Goal: Task Accomplishment & Management: Use online tool/utility

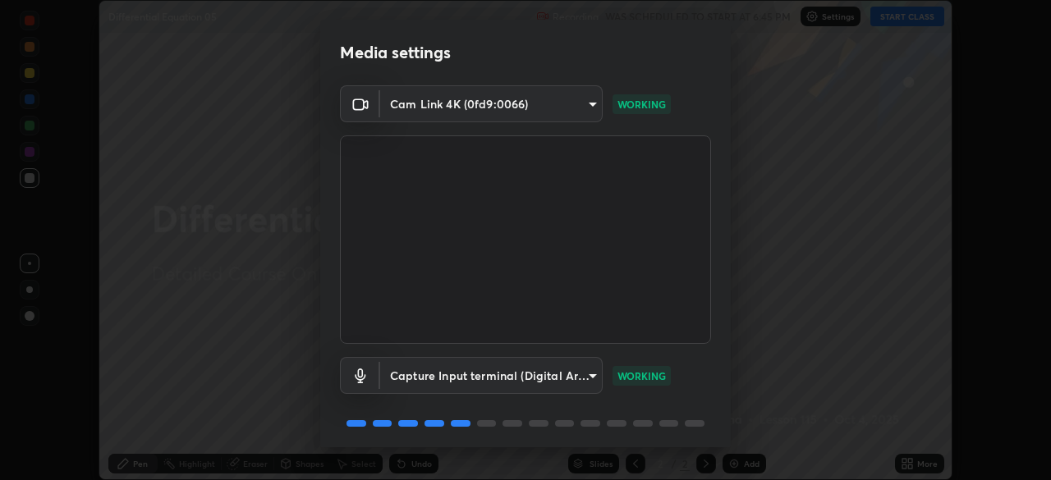
scroll to position [58, 0]
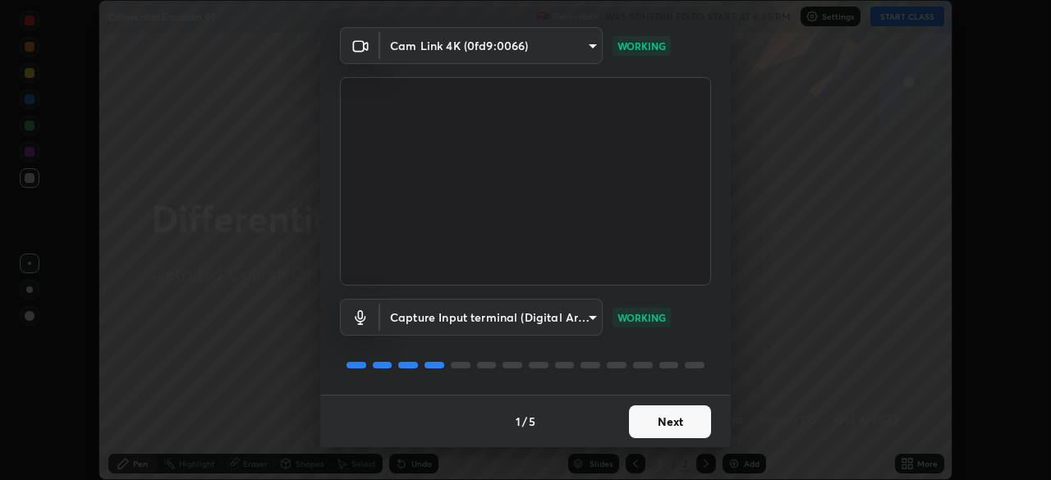
click at [682, 419] on button "Next" at bounding box center [670, 422] width 82 height 33
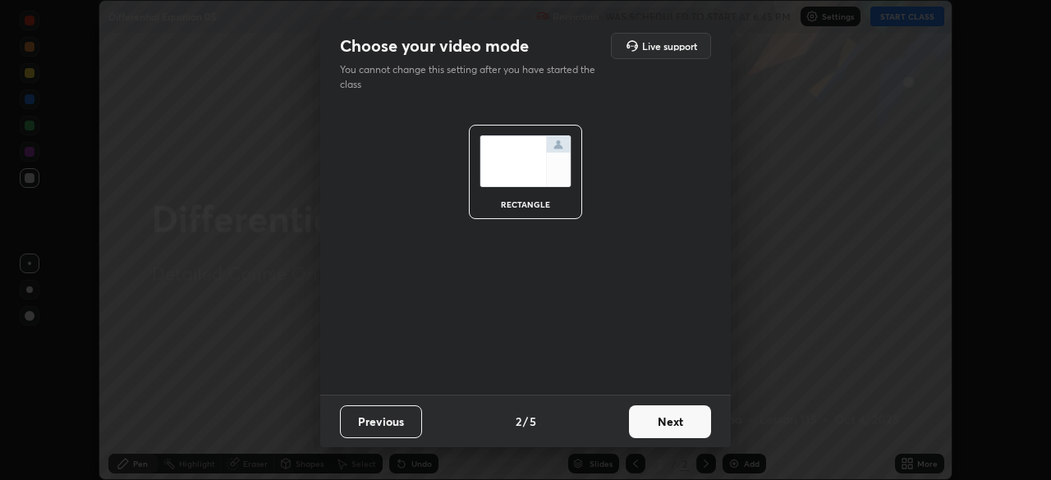
click at [687, 421] on button "Next" at bounding box center [670, 422] width 82 height 33
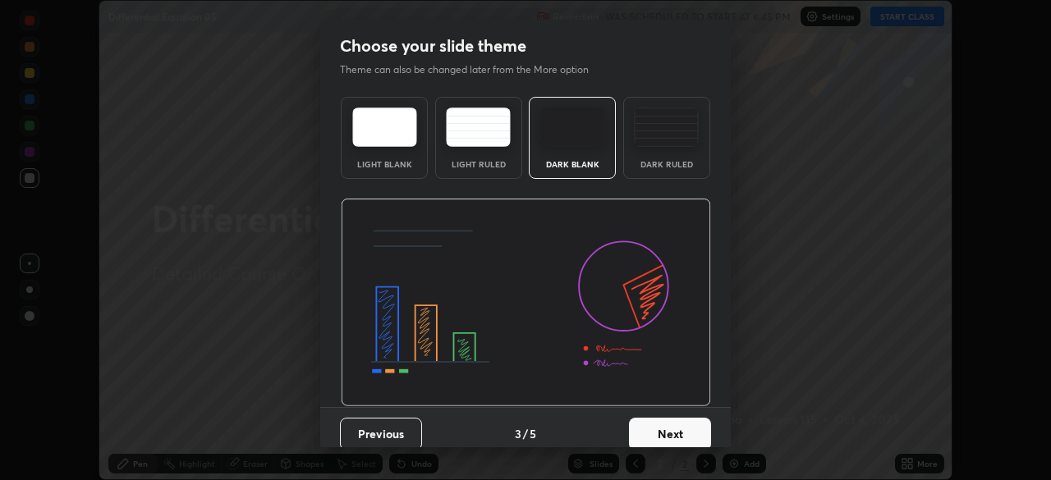
click at [692, 430] on button "Next" at bounding box center [670, 434] width 82 height 33
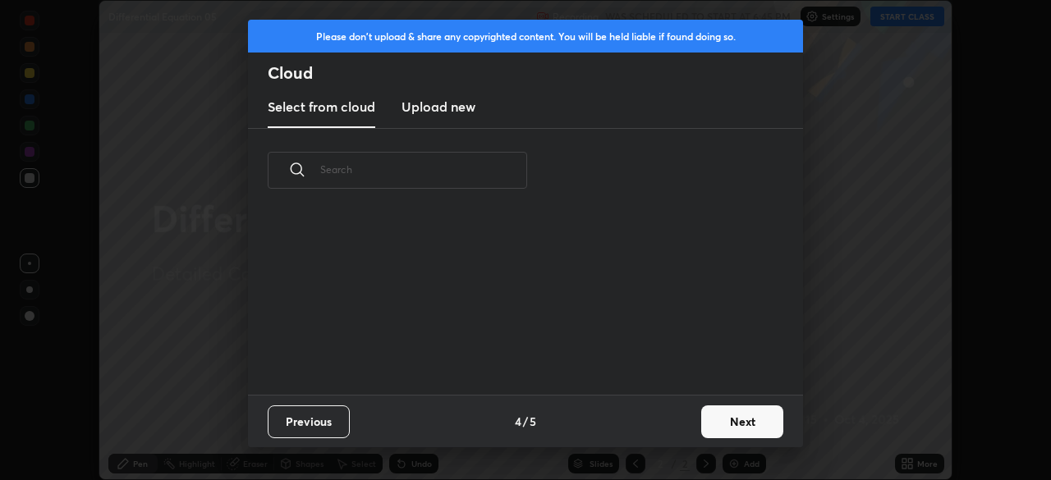
scroll to position [182, 527]
click at [726, 425] on button "Next" at bounding box center [742, 422] width 82 height 33
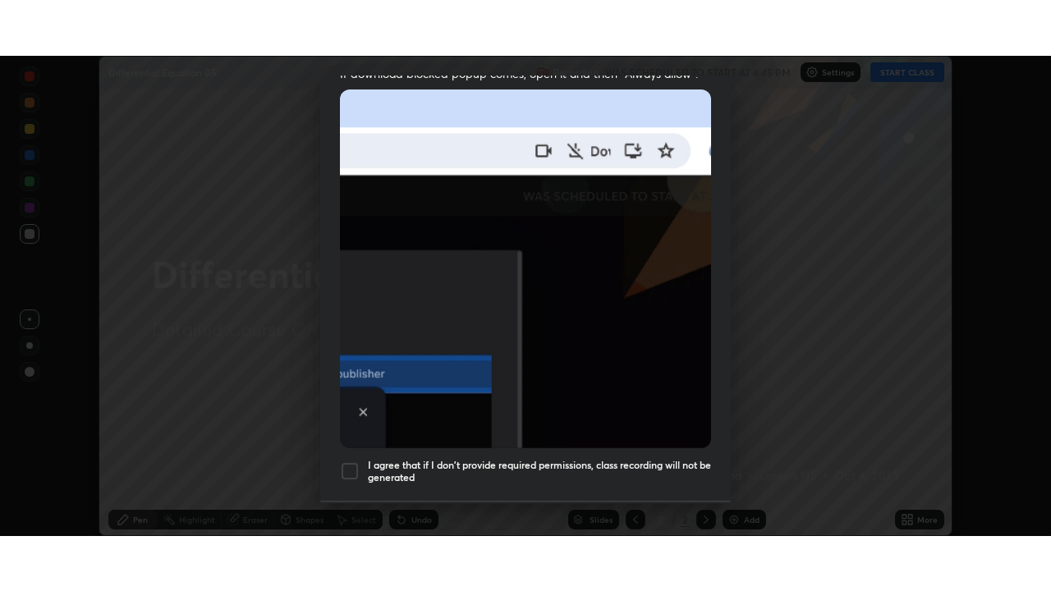
scroll to position [393, 0]
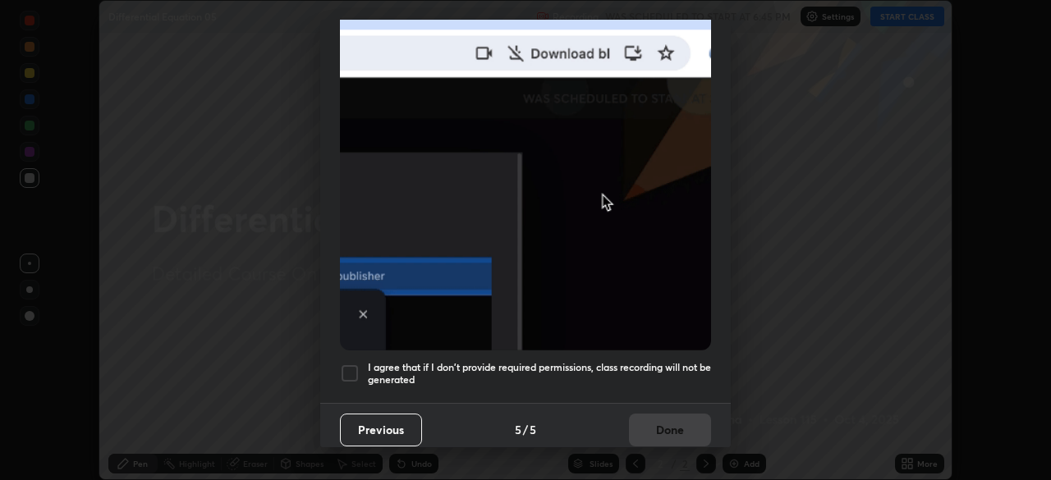
click at [355, 364] on div at bounding box center [350, 374] width 20 height 20
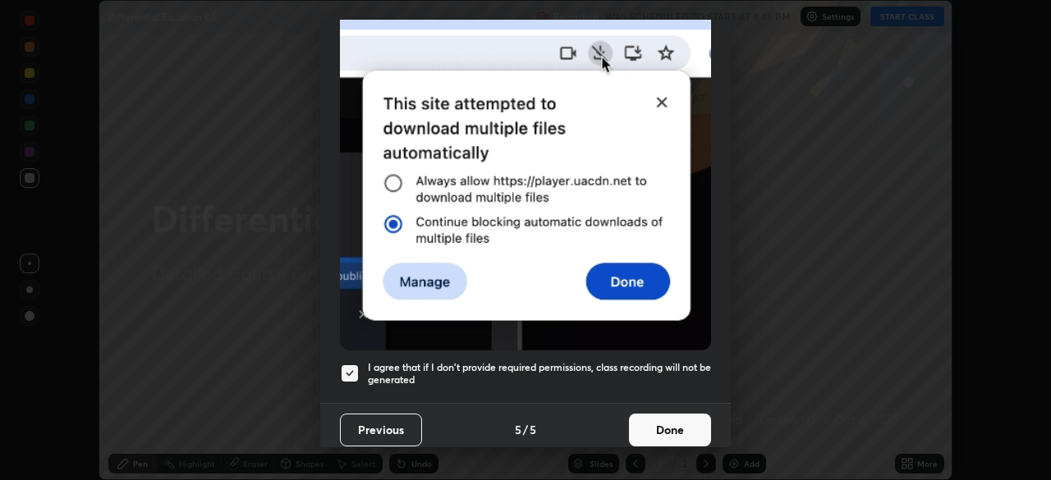
click at [668, 418] on button "Done" at bounding box center [670, 430] width 82 height 33
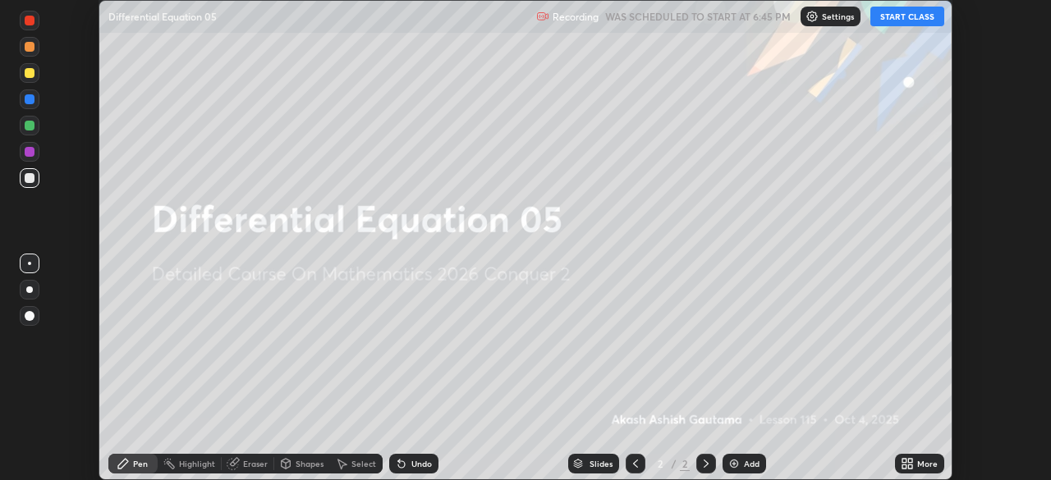
click at [904, 18] on button "START CLASS" at bounding box center [908, 17] width 74 height 20
click at [904, 461] on icon at bounding box center [905, 461] width 4 height 4
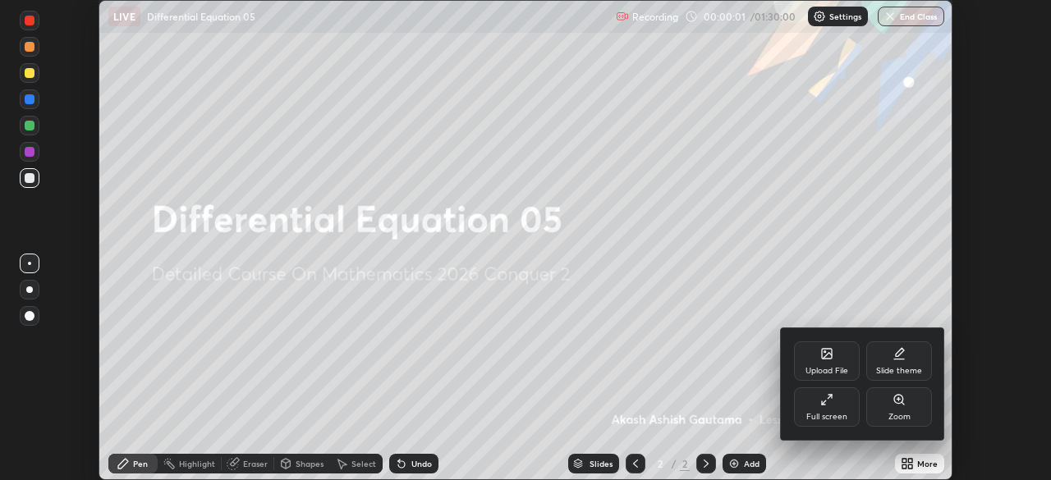
click at [844, 410] on div "Full screen" at bounding box center [827, 407] width 66 height 39
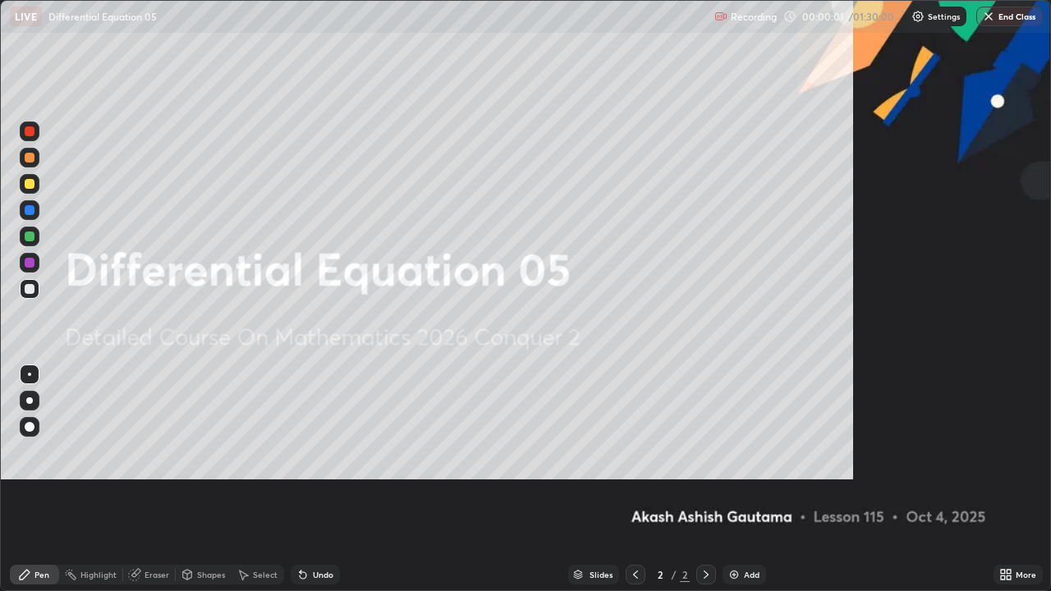
scroll to position [591, 1051]
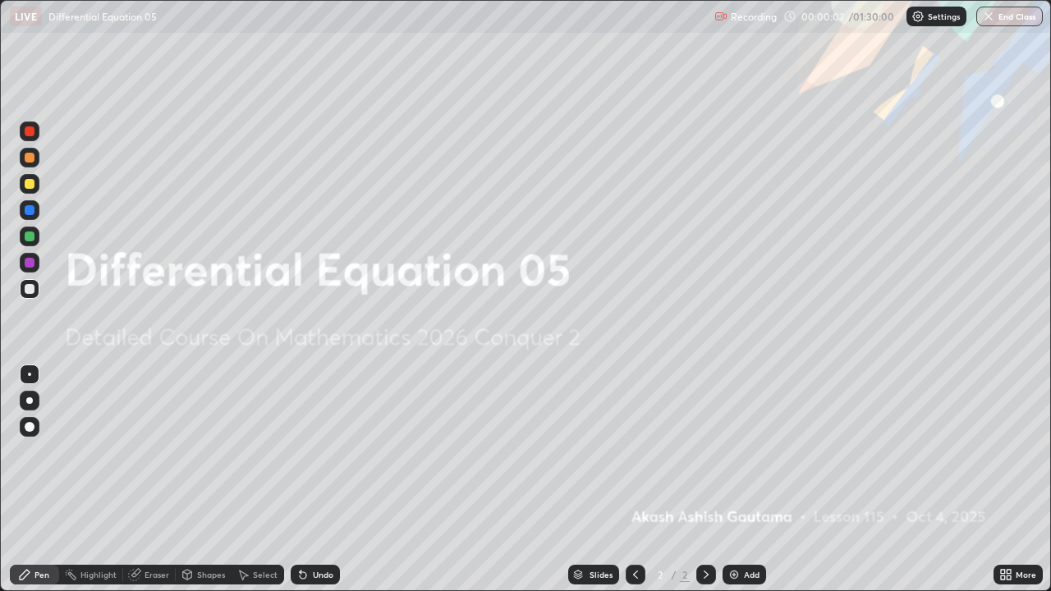
click at [745, 480] on div "Add" at bounding box center [752, 575] width 16 height 8
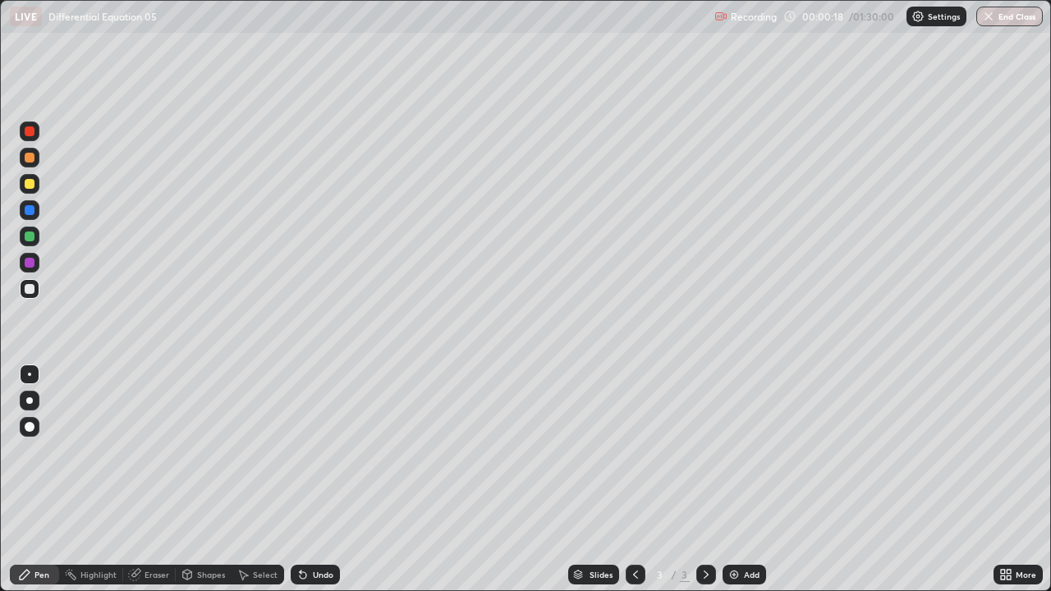
click at [30, 401] on div at bounding box center [29, 401] width 7 height 7
click at [307, 480] on div "Undo" at bounding box center [315, 575] width 49 height 20
click at [309, 480] on div "Undo" at bounding box center [315, 575] width 49 height 20
click at [313, 480] on div "Undo" at bounding box center [323, 575] width 21 height 8
click at [313, 480] on div "Undo" at bounding box center [315, 575] width 49 height 20
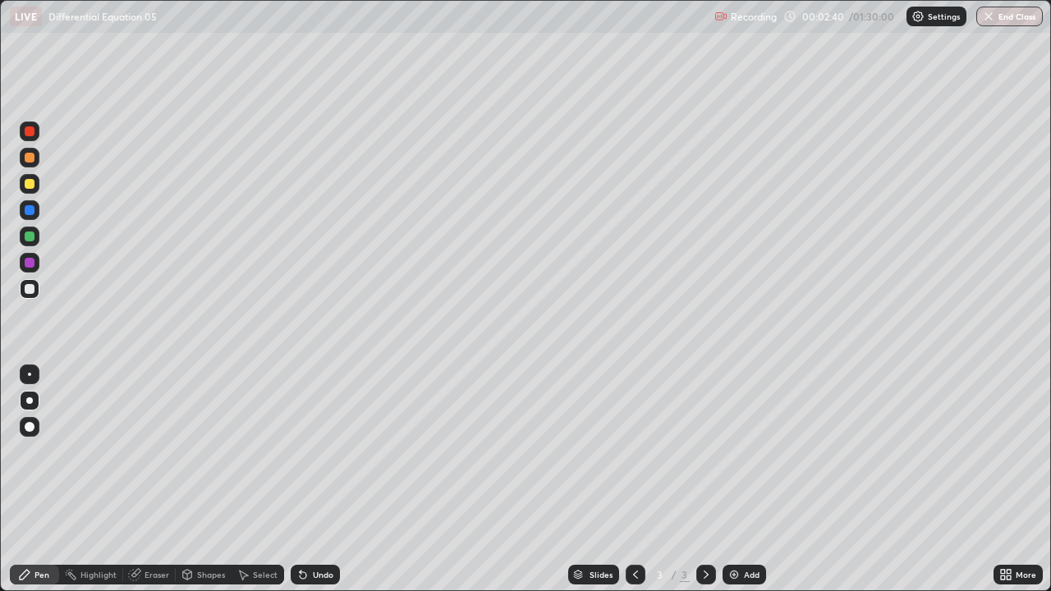
click at [315, 480] on div "Undo" at bounding box center [315, 575] width 49 height 20
click at [314, 480] on div "Undo" at bounding box center [315, 575] width 49 height 20
click at [312, 480] on div "Undo" at bounding box center [315, 575] width 49 height 20
click at [153, 480] on div "Eraser" at bounding box center [149, 575] width 53 height 20
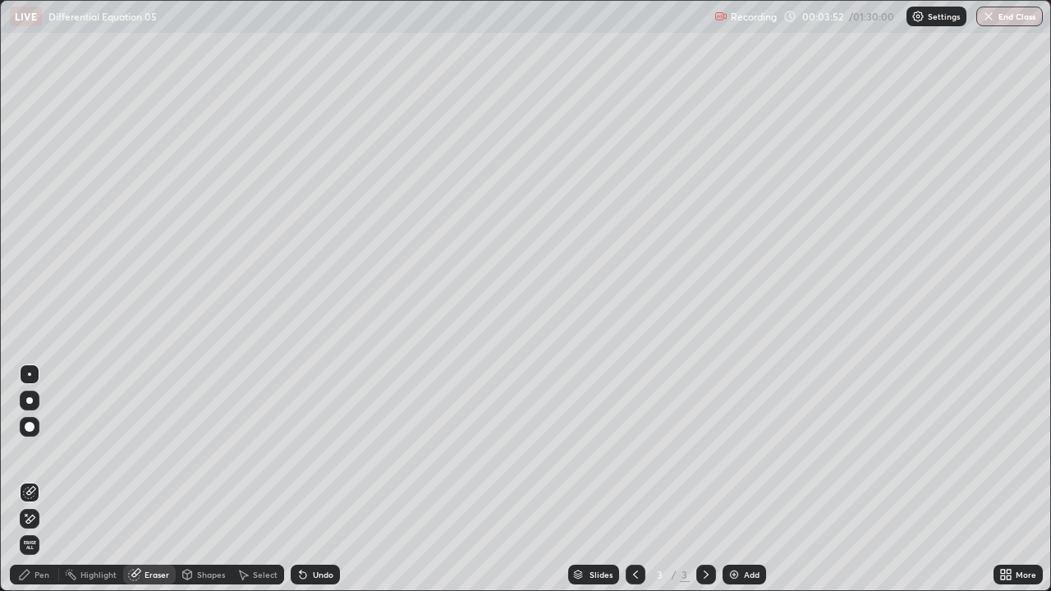
click at [44, 480] on div "Pen" at bounding box center [41, 575] width 15 height 8
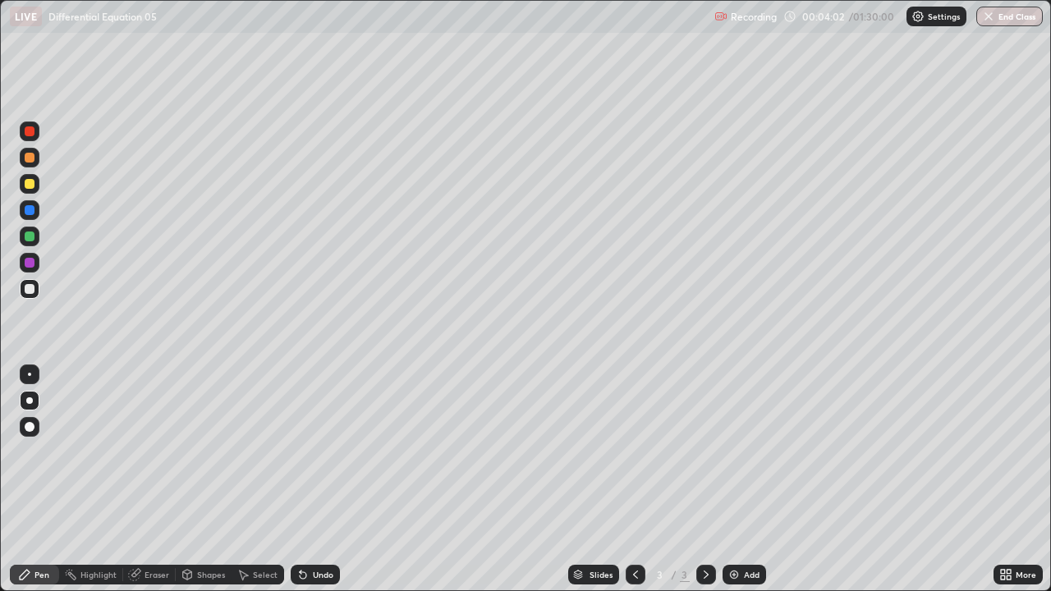
click at [303, 480] on icon at bounding box center [303, 575] width 7 height 7
click at [305, 480] on icon at bounding box center [303, 574] width 13 height 13
click at [306, 480] on icon at bounding box center [303, 574] width 13 height 13
click at [304, 480] on icon at bounding box center [303, 574] width 13 height 13
click at [306, 480] on icon at bounding box center [303, 574] width 13 height 13
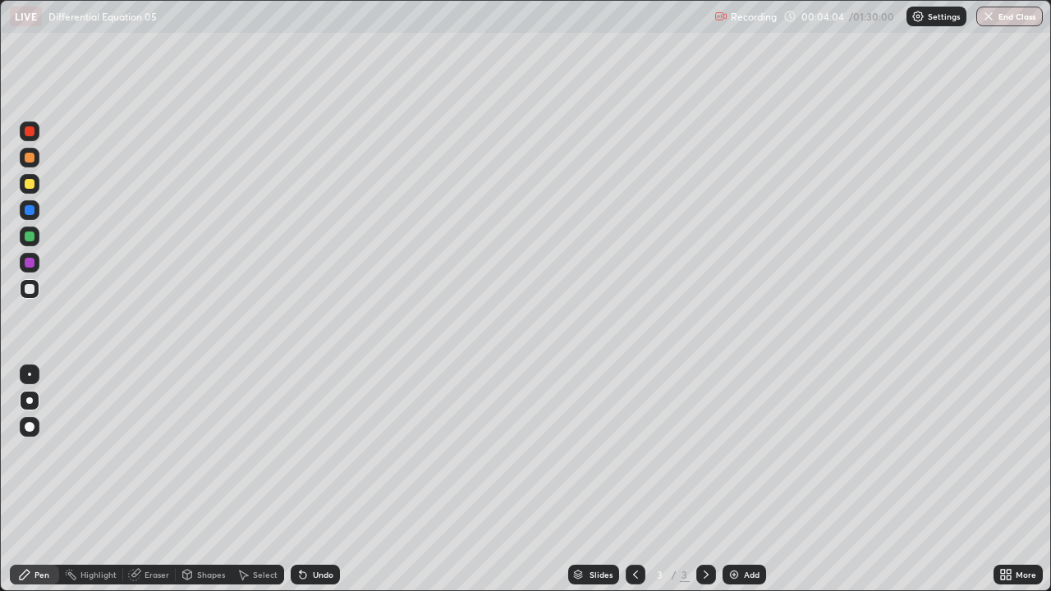
click at [307, 480] on icon at bounding box center [303, 574] width 13 height 13
click at [308, 480] on div "Undo" at bounding box center [315, 575] width 49 height 20
click at [307, 480] on div "Undo" at bounding box center [315, 575] width 49 height 20
click at [309, 480] on div "Undo" at bounding box center [315, 575] width 49 height 20
click at [308, 480] on div "Undo" at bounding box center [315, 575] width 49 height 20
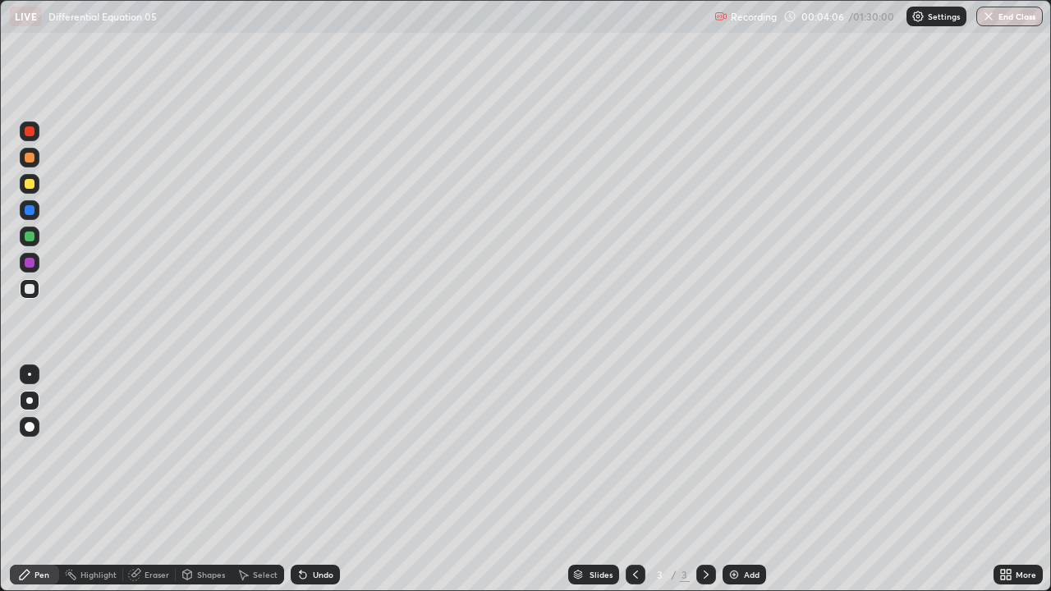
click at [309, 480] on div "Undo" at bounding box center [315, 575] width 49 height 20
click at [308, 480] on div "Undo" at bounding box center [315, 575] width 49 height 20
click at [309, 480] on div "Undo" at bounding box center [315, 575] width 49 height 20
click at [307, 480] on div "Undo" at bounding box center [315, 575] width 49 height 20
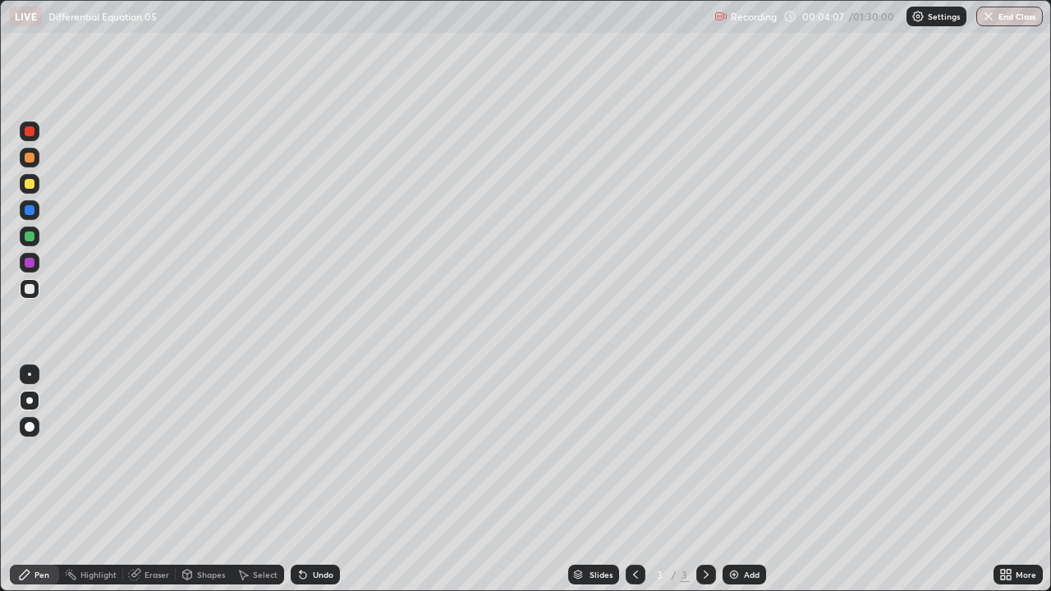
click at [309, 480] on div "Undo" at bounding box center [315, 575] width 49 height 20
click at [301, 480] on icon at bounding box center [303, 575] width 7 height 7
click at [304, 480] on icon at bounding box center [303, 575] width 7 height 7
click at [301, 480] on div "Undo" at bounding box center [315, 575] width 49 height 20
click at [307, 480] on icon at bounding box center [303, 574] width 13 height 13
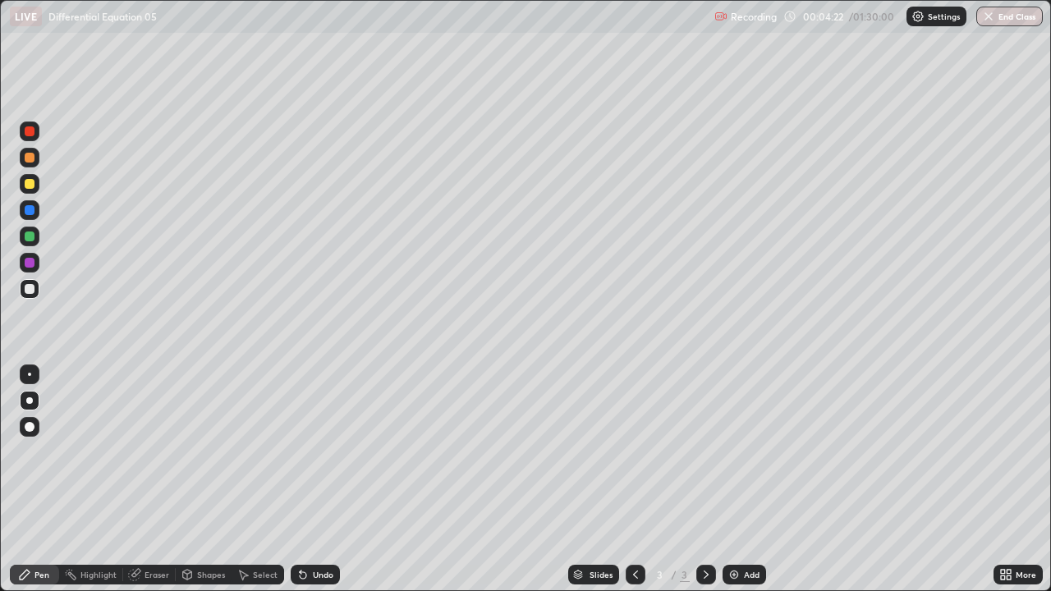
click at [306, 480] on icon at bounding box center [303, 574] width 13 height 13
click at [305, 480] on icon at bounding box center [303, 574] width 13 height 13
click at [306, 480] on icon at bounding box center [303, 574] width 13 height 13
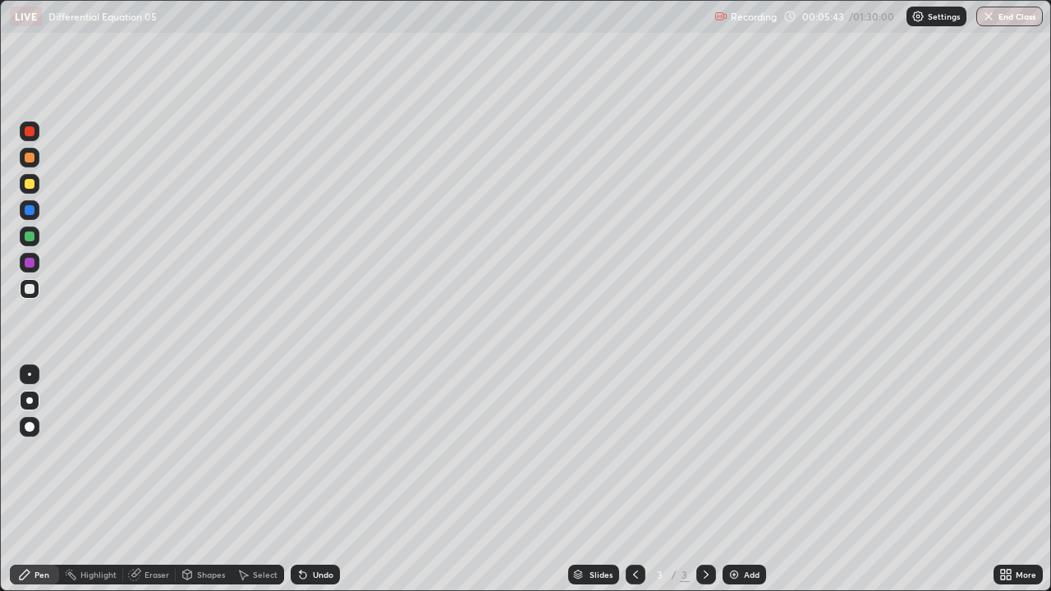
click at [312, 480] on div "Undo" at bounding box center [315, 575] width 49 height 20
click at [315, 480] on div "Undo" at bounding box center [323, 575] width 21 height 8
click at [317, 480] on div "Undo" at bounding box center [323, 575] width 21 height 8
click at [315, 480] on div "Undo" at bounding box center [323, 575] width 21 height 8
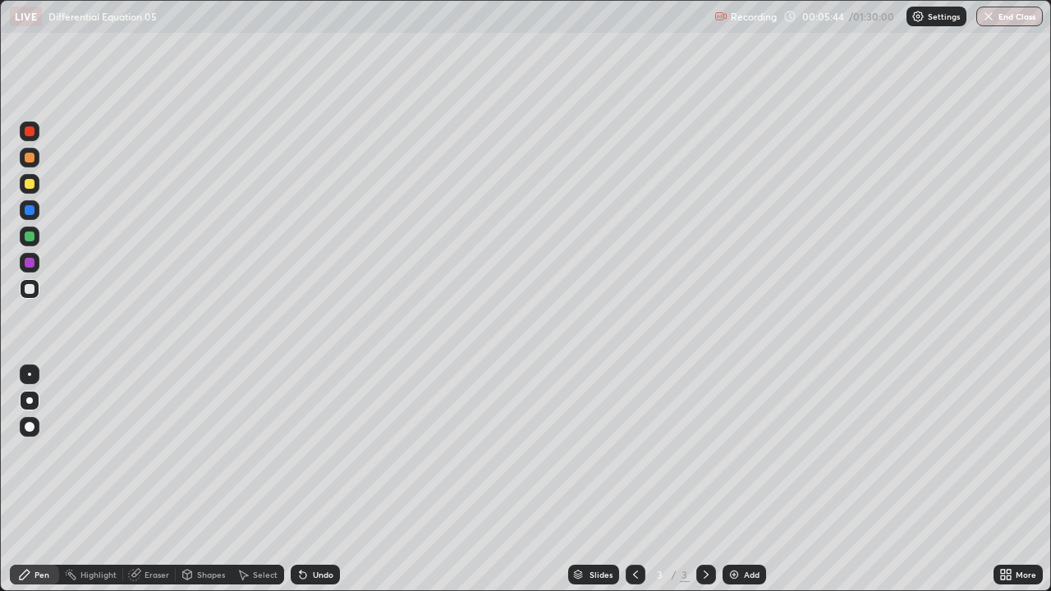
click at [314, 480] on div "Undo" at bounding box center [323, 575] width 21 height 8
click at [313, 480] on div "Undo" at bounding box center [323, 575] width 21 height 8
click at [314, 480] on div "Undo" at bounding box center [315, 575] width 49 height 20
click at [315, 480] on div "Undo" at bounding box center [315, 575] width 49 height 20
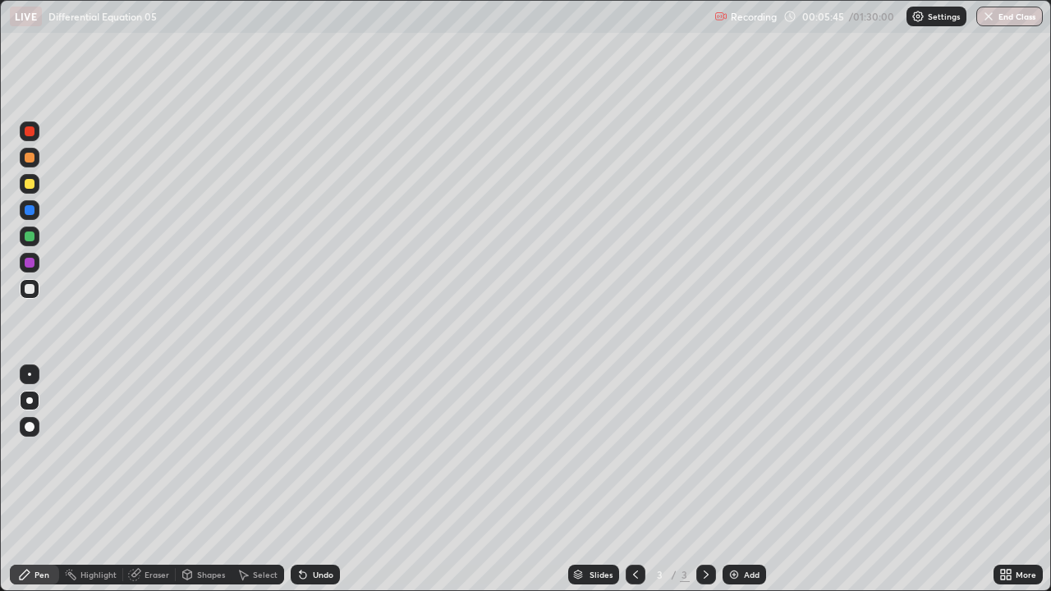
click at [313, 480] on div "Undo" at bounding box center [315, 575] width 49 height 20
click at [312, 480] on div "Undo" at bounding box center [315, 575] width 49 height 20
click at [311, 480] on div "Undo" at bounding box center [315, 575] width 49 height 20
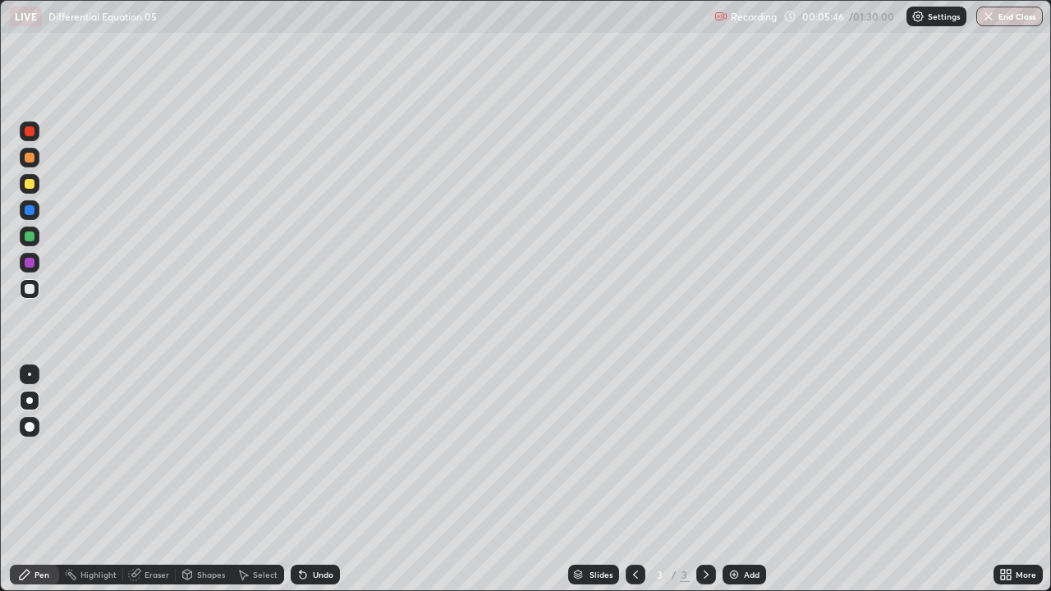
click at [311, 480] on div "Undo" at bounding box center [315, 575] width 49 height 20
click at [312, 480] on div "Undo" at bounding box center [315, 575] width 49 height 20
click at [310, 480] on div "Undo" at bounding box center [315, 575] width 49 height 20
click at [309, 480] on div "Undo" at bounding box center [315, 575] width 49 height 20
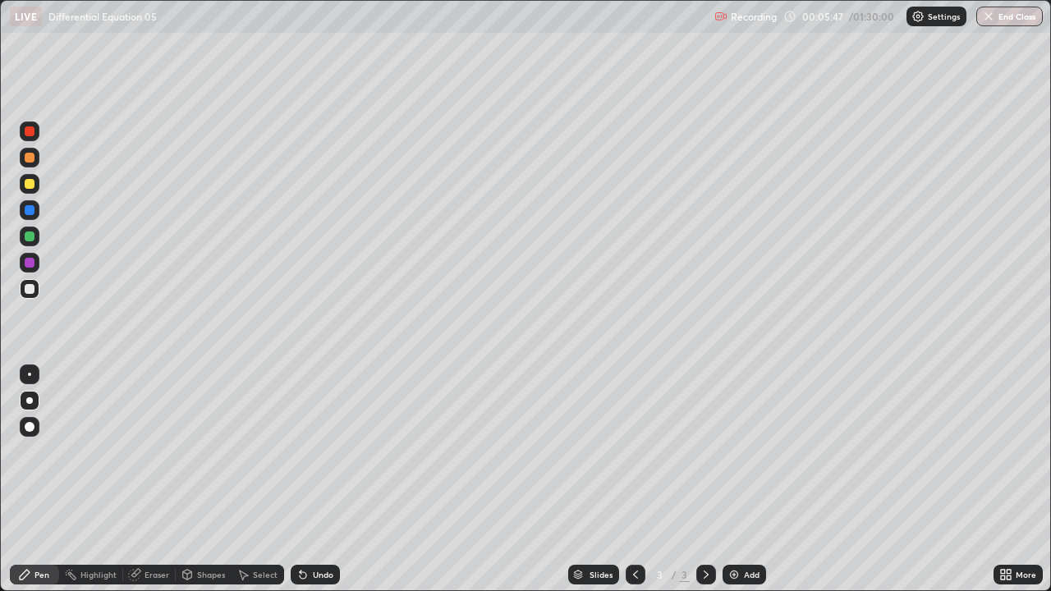
click at [309, 480] on div "Undo" at bounding box center [315, 575] width 49 height 20
click at [308, 480] on div "Undo" at bounding box center [315, 575] width 49 height 20
click at [307, 480] on div "Undo" at bounding box center [315, 575] width 49 height 20
click at [306, 480] on div "Undo" at bounding box center [315, 575] width 49 height 20
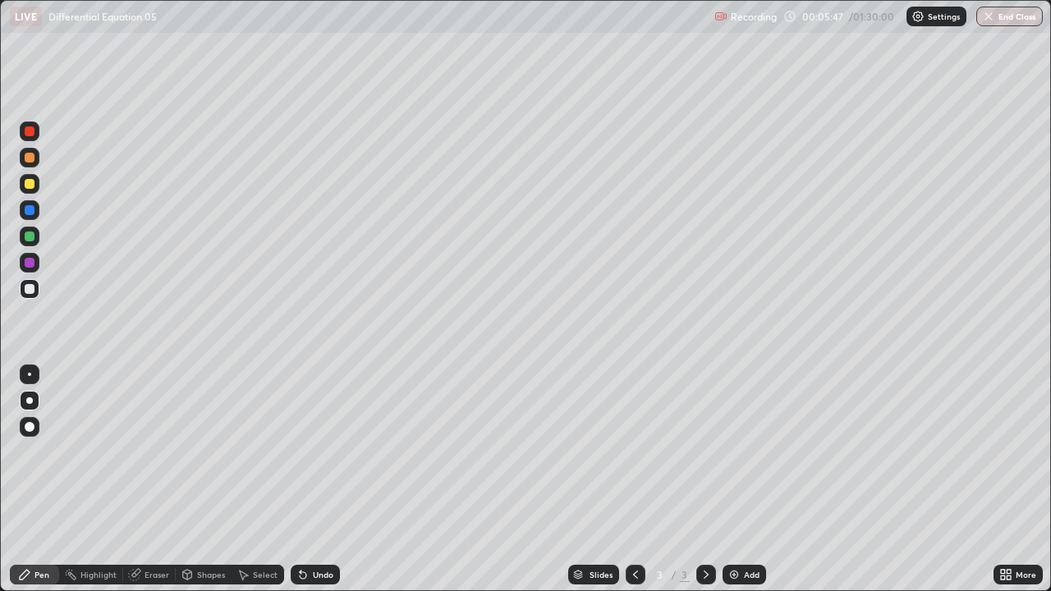
click at [303, 480] on div "Undo" at bounding box center [315, 575] width 49 height 20
click at [306, 480] on div "Undo" at bounding box center [315, 575] width 49 height 20
click at [304, 480] on div "Undo" at bounding box center [315, 575] width 49 height 20
click at [310, 480] on div "Undo" at bounding box center [315, 575] width 49 height 20
click at [314, 480] on div "Undo" at bounding box center [323, 575] width 21 height 8
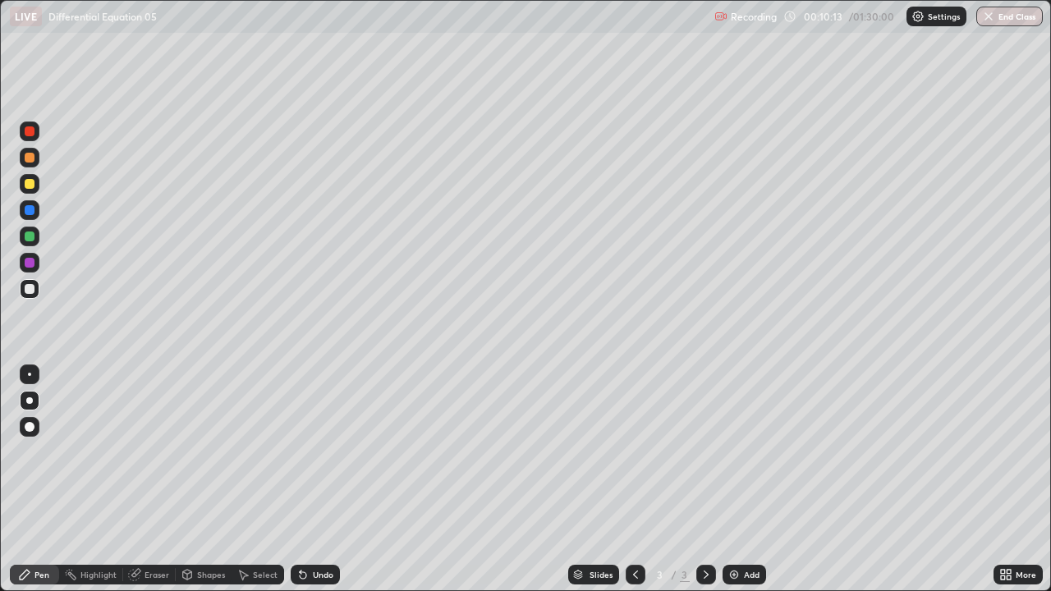
click at [317, 480] on div "Undo" at bounding box center [323, 575] width 21 height 8
click at [320, 480] on div "Undo" at bounding box center [323, 575] width 21 height 8
click at [321, 480] on div "Undo" at bounding box center [315, 575] width 49 height 20
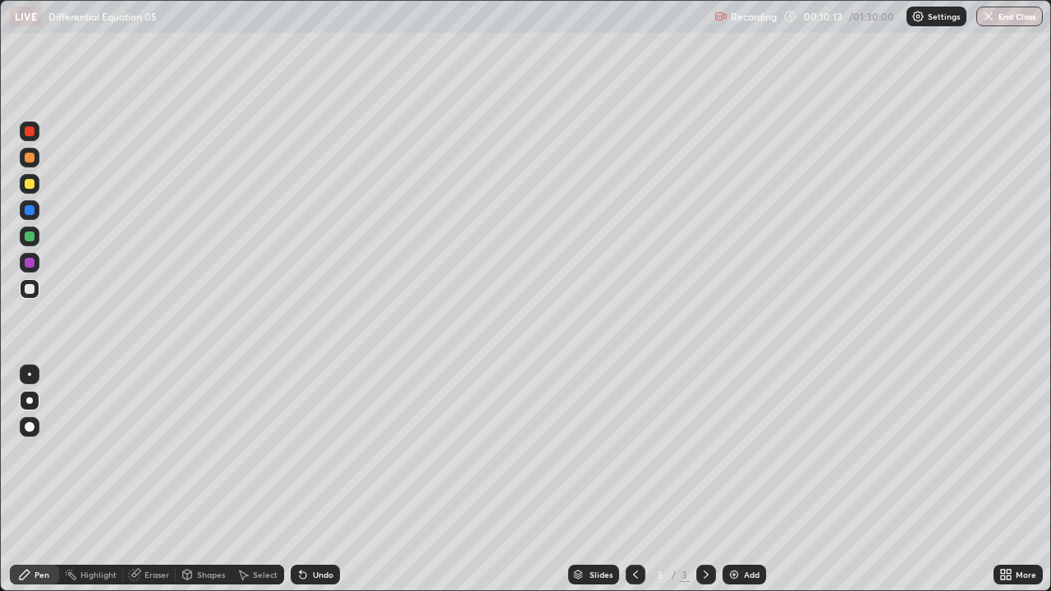
click at [322, 480] on div "Undo" at bounding box center [315, 575] width 49 height 20
click at [749, 480] on div "Add" at bounding box center [752, 575] width 16 height 8
click at [190, 480] on icon at bounding box center [187, 575] width 9 height 10
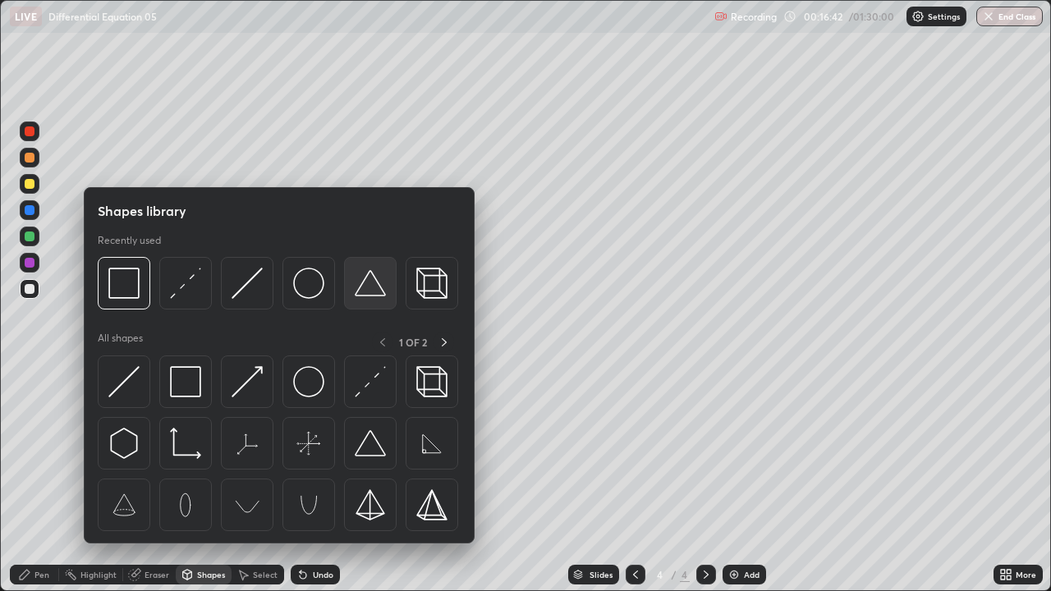
click at [375, 284] on img at bounding box center [370, 283] width 31 height 31
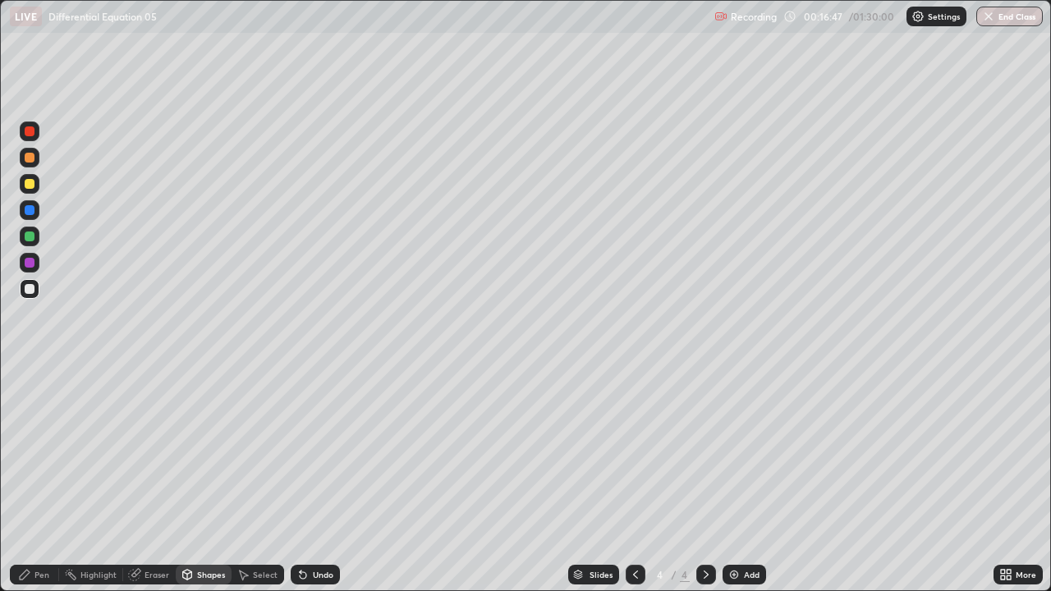
click at [43, 480] on div "Pen" at bounding box center [41, 575] width 15 height 8
click at [30, 184] on div at bounding box center [30, 184] width 10 height 10
click at [31, 236] on div at bounding box center [30, 237] width 10 height 10
click at [752, 480] on div "Add" at bounding box center [752, 575] width 16 height 8
click at [33, 185] on div at bounding box center [30, 184] width 10 height 10
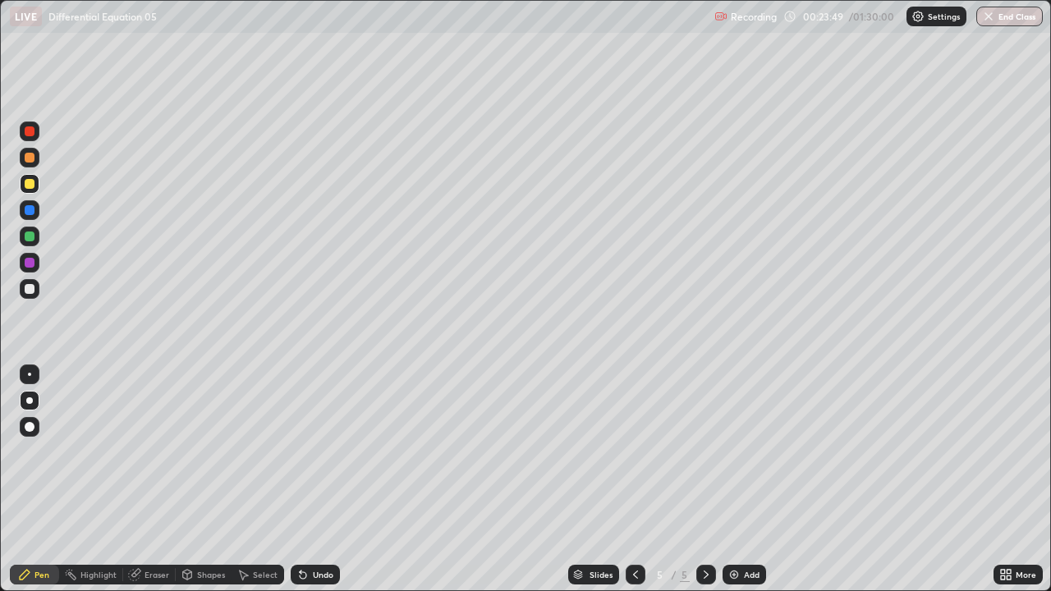
click at [30, 158] on div at bounding box center [30, 158] width 10 height 10
click at [32, 185] on div at bounding box center [30, 184] width 10 height 10
click at [315, 480] on div "Undo" at bounding box center [323, 575] width 21 height 8
click at [33, 288] on div at bounding box center [30, 289] width 10 height 10
click at [31, 186] on div at bounding box center [30, 184] width 10 height 10
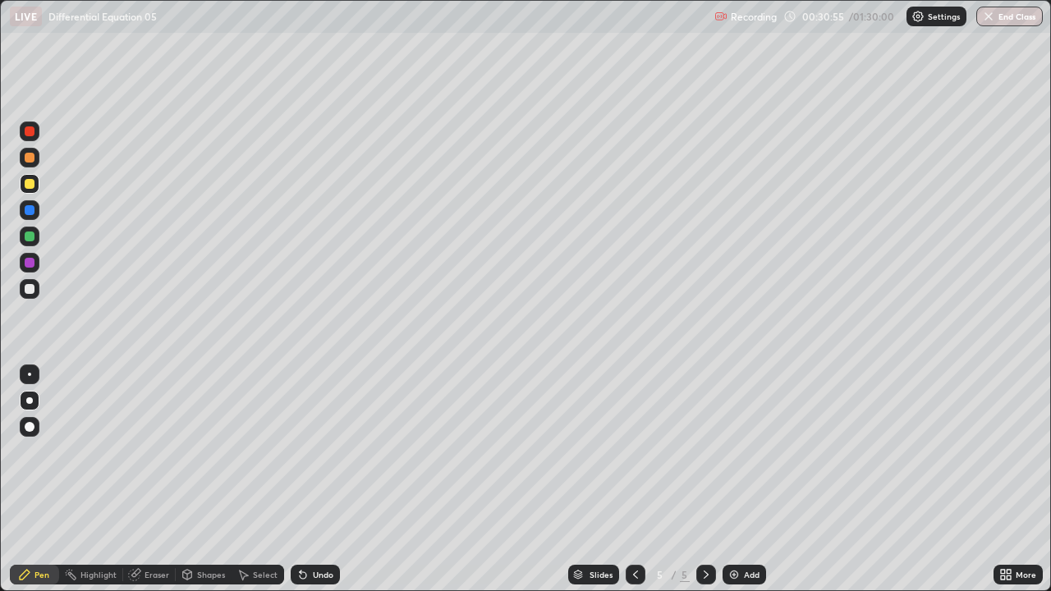
click at [753, 480] on div "Add" at bounding box center [752, 575] width 16 height 8
click at [36, 288] on div at bounding box center [30, 289] width 20 height 20
click at [312, 480] on div "Undo" at bounding box center [315, 575] width 49 height 20
click at [159, 480] on div "Eraser" at bounding box center [157, 575] width 25 height 8
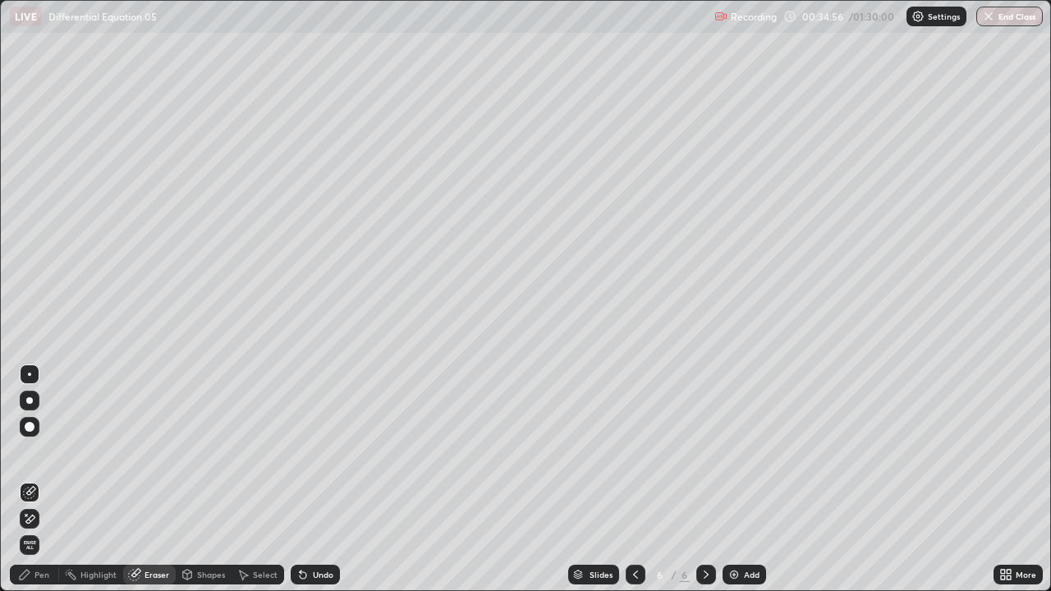
click at [35, 480] on div "Pen" at bounding box center [41, 575] width 15 height 8
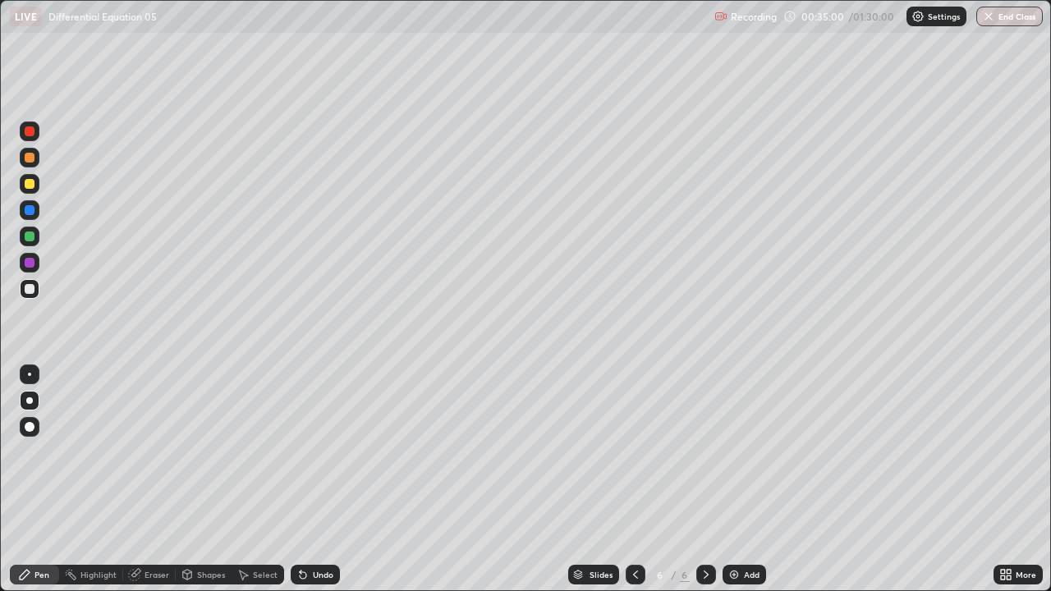
click at [30, 184] on div at bounding box center [30, 184] width 10 height 10
click at [301, 480] on icon at bounding box center [303, 575] width 7 height 7
click at [35, 291] on div at bounding box center [30, 289] width 20 height 20
click at [33, 160] on div at bounding box center [30, 158] width 10 height 10
click at [300, 480] on icon at bounding box center [301, 572] width 2 height 2
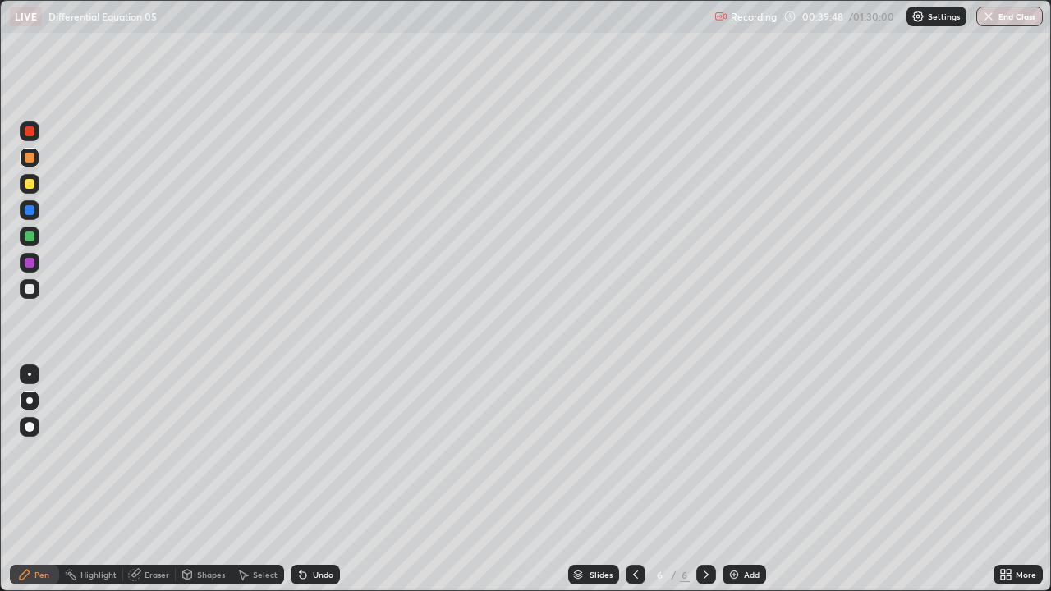
click at [756, 480] on div "Add" at bounding box center [752, 575] width 16 height 8
click at [320, 480] on div "Undo" at bounding box center [323, 575] width 21 height 8
click at [316, 480] on div "Undo" at bounding box center [315, 575] width 49 height 20
click at [30, 287] on div at bounding box center [30, 289] width 10 height 10
click at [311, 480] on div "Undo" at bounding box center [315, 575] width 49 height 20
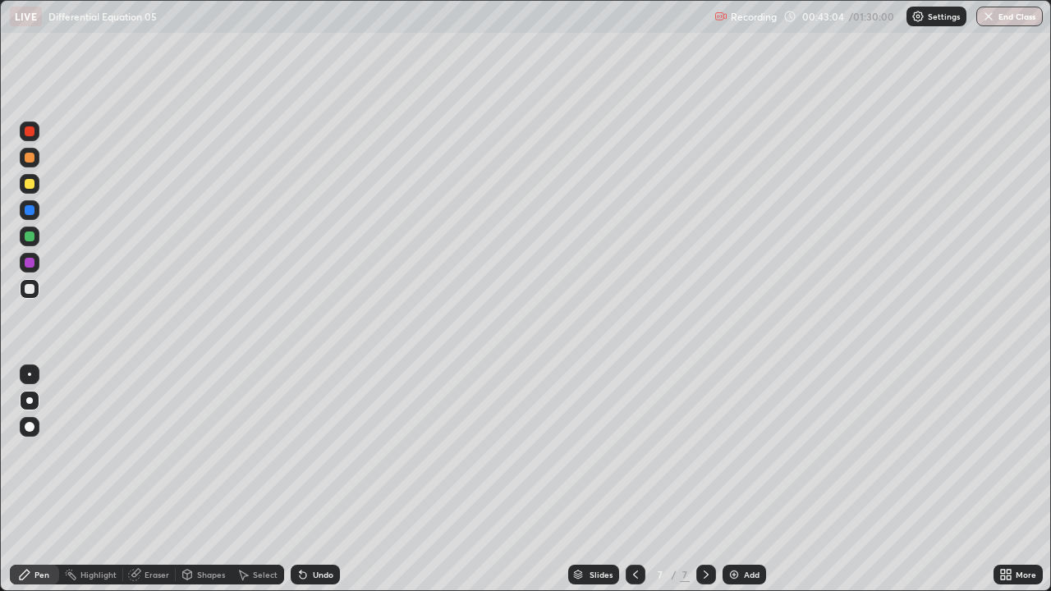
click at [316, 480] on div "Undo" at bounding box center [323, 575] width 21 height 8
click at [310, 480] on div "Undo" at bounding box center [315, 575] width 49 height 20
click at [754, 480] on div "Add" at bounding box center [752, 575] width 16 height 8
click at [33, 187] on div at bounding box center [30, 184] width 10 height 10
click at [30, 288] on div at bounding box center [30, 289] width 10 height 10
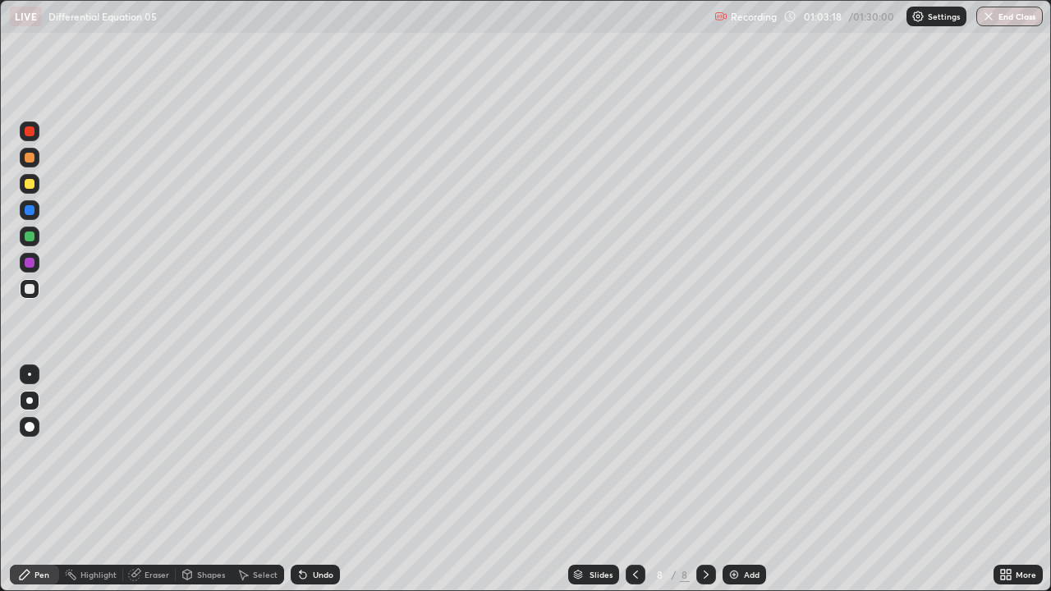
click at [308, 480] on div "Undo" at bounding box center [315, 575] width 49 height 20
click at [307, 480] on icon at bounding box center [303, 574] width 13 height 13
click at [309, 480] on div "Undo" at bounding box center [315, 575] width 49 height 20
click at [311, 480] on div "Undo" at bounding box center [315, 575] width 49 height 20
click at [315, 480] on div "Undo" at bounding box center [315, 575] width 49 height 20
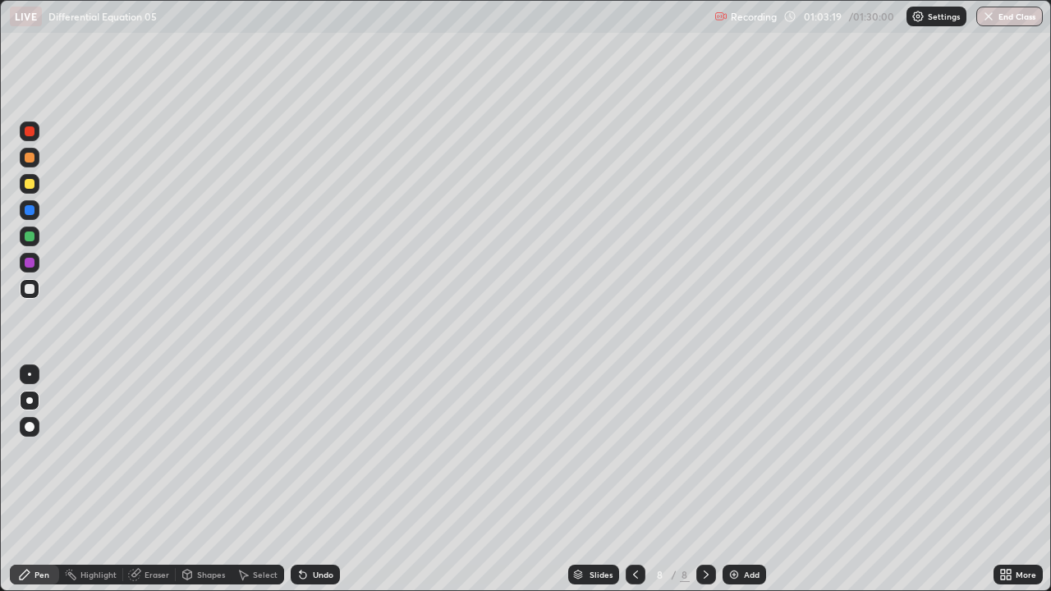
click at [313, 480] on div "Undo" at bounding box center [315, 575] width 49 height 20
click at [315, 480] on div "Undo" at bounding box center [315, 575] width 49 height 20
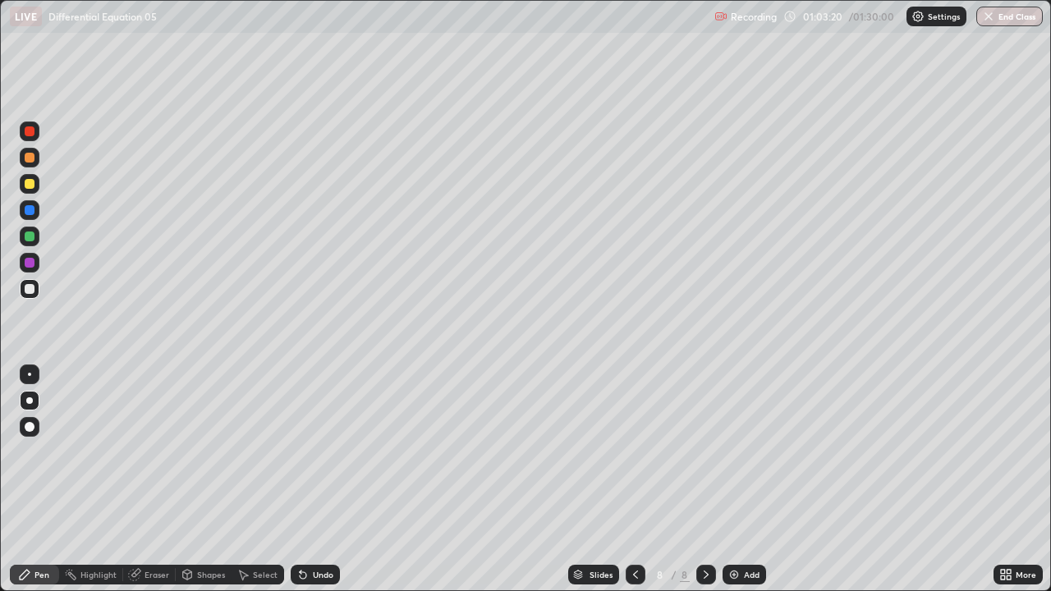
click at [313, 480] on div "Undo" at bounding box center [315, 575] width 49 height 20
click at [315, 480] on div "Undo" at bounding box center [315, 575] width 49 height 20
click at [312, 480] on div "Undo" at bounding box center [315, 575] width 49 height 20
click at [313, 480] on div "Undo" at bounding box center [315, 575] width 49 height 20
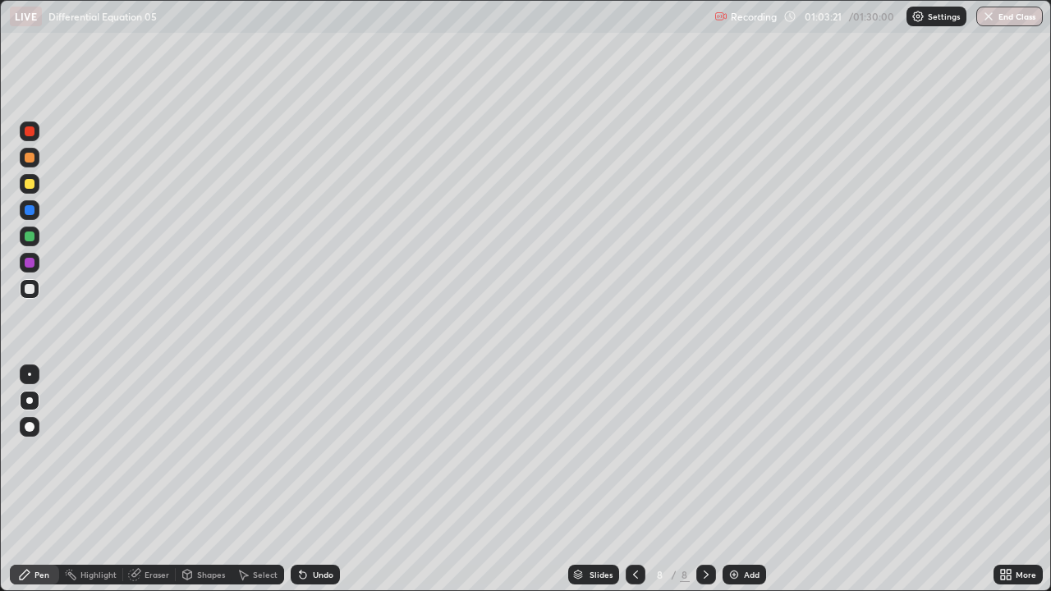
click at [311, 480] on div "Undo" at bounding box center [315, 575] width 49 height 20
click at [313, 480] on div "Undo" at bounding box center [323, 575] width 21 height 8
click at [308, 480] on div "Undo" at bounding box center [315, 575] width 49 height 20
click at [30, 185] on div at bounding box center [30, 184] width 10 height 10
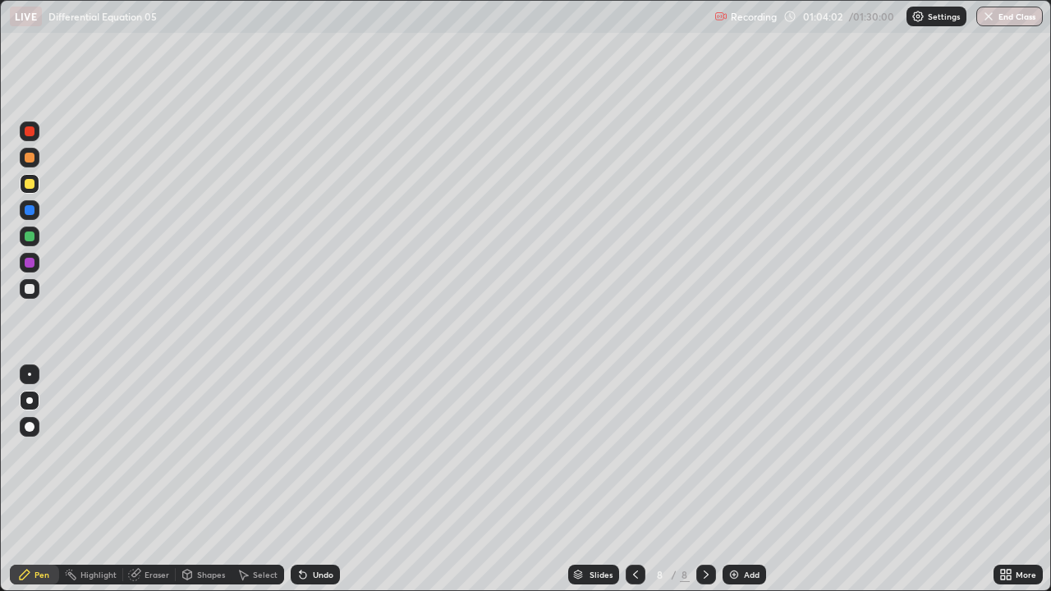
click at [308, 480] on div "Undo" at bounding box center [315, 575] width 49 height 20
click at [302, 480] on icon at bounding box center [303, 575] width 7 height 7
click at [155, 480] on div "Eraser" at bounding box center [157, 575] width 25 height 8
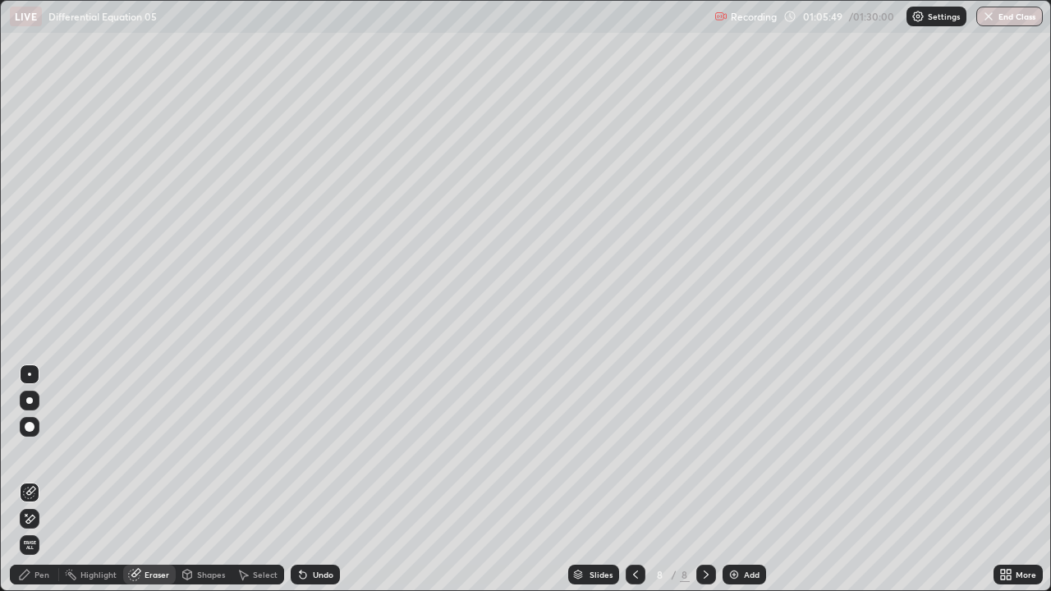
click at [35, 480] on icon at bounding box center [29, 520] width 13 height 14
click at [34, 480] on div "Pen" at bounding box center [34, 575] width 49 height 20
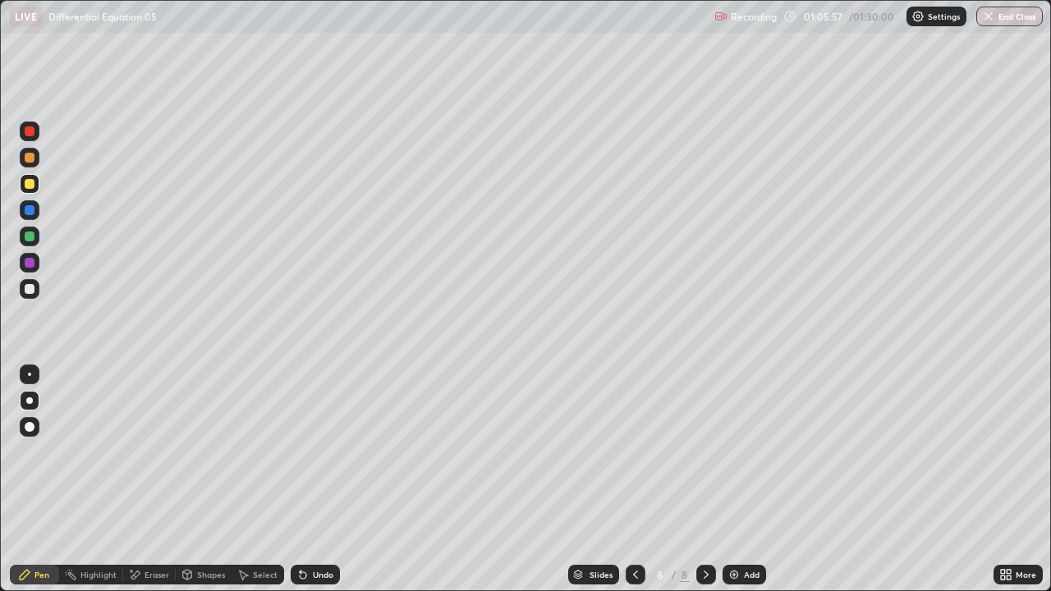
click at [306, 480] on icon at bounding box center [303, 574] width 13 height 13
click at [301, 480] on icon at bounding box center [303, 575] width 7 height 7
click at [30, 287] on div at bounding box center [30, 289] width 10 height 10
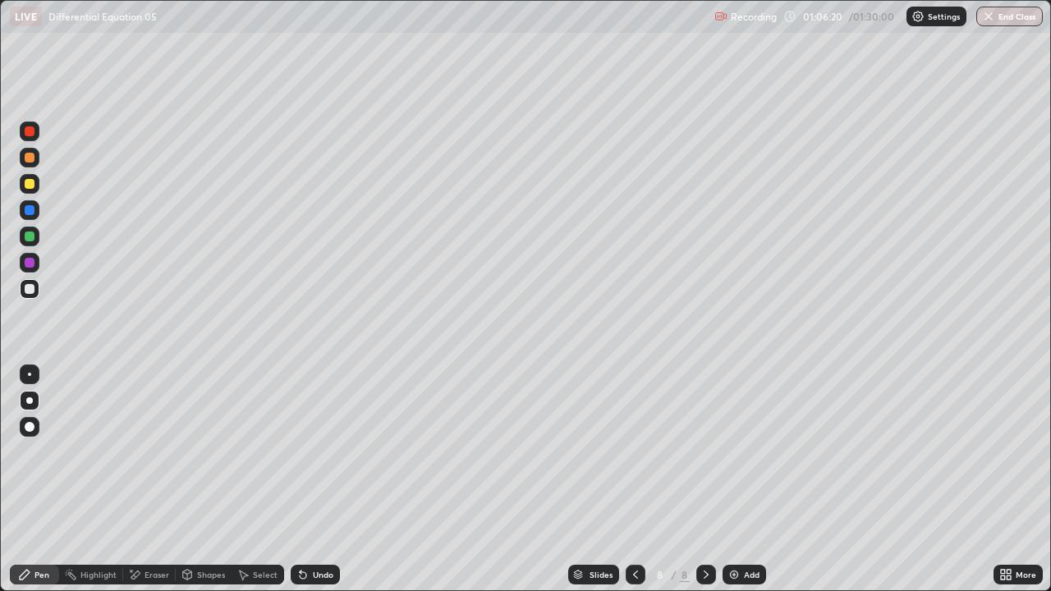
click at [148, 480] on div "Eraser" at bounding box center [157, 575] width 25 height 8
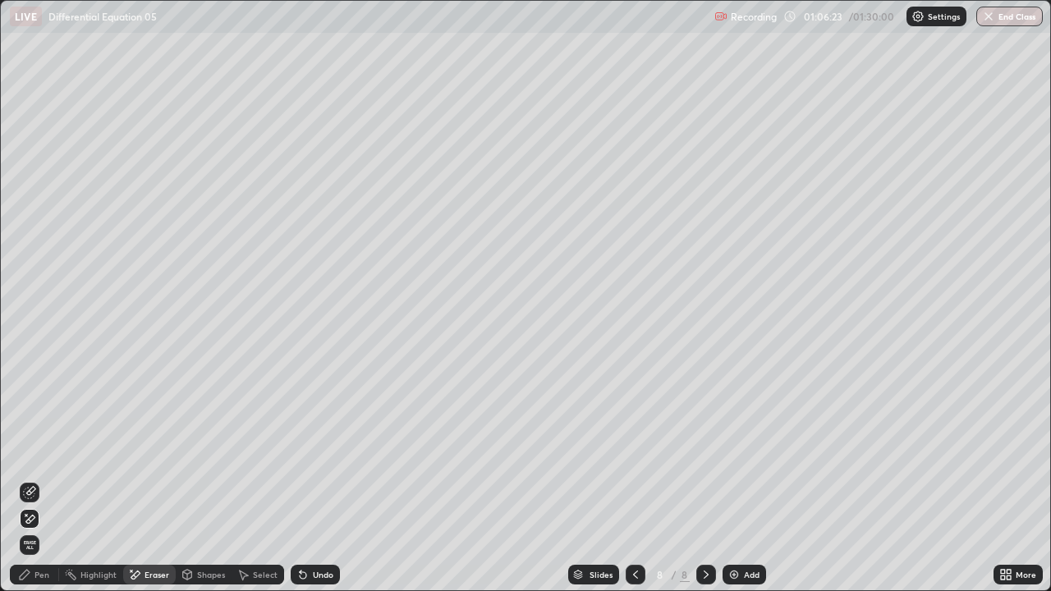
click at [42, 480] on div "Pen" at bounding box center [41, 575] width 15 height 8
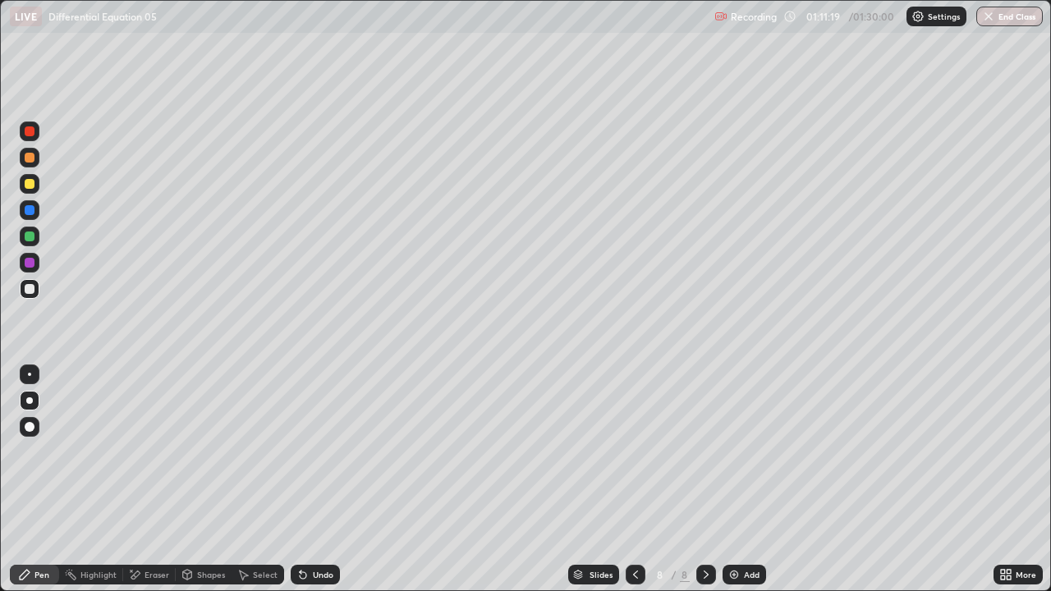
click at [744, 480] on div "Add" at bounding box center [752, 575] width 16 height 8
click at [30, 184] on div at bounding box center [30, 184] width 10 height 10
click at [32, 287] on div at bounding box center [30, 289] width 10 height 10
click at [30, 157] on div at bounding box center [30, 158] width 10 height 10
click at [309, 480] on div "Undo" at bounding box center [315, 575] width 49 height 20
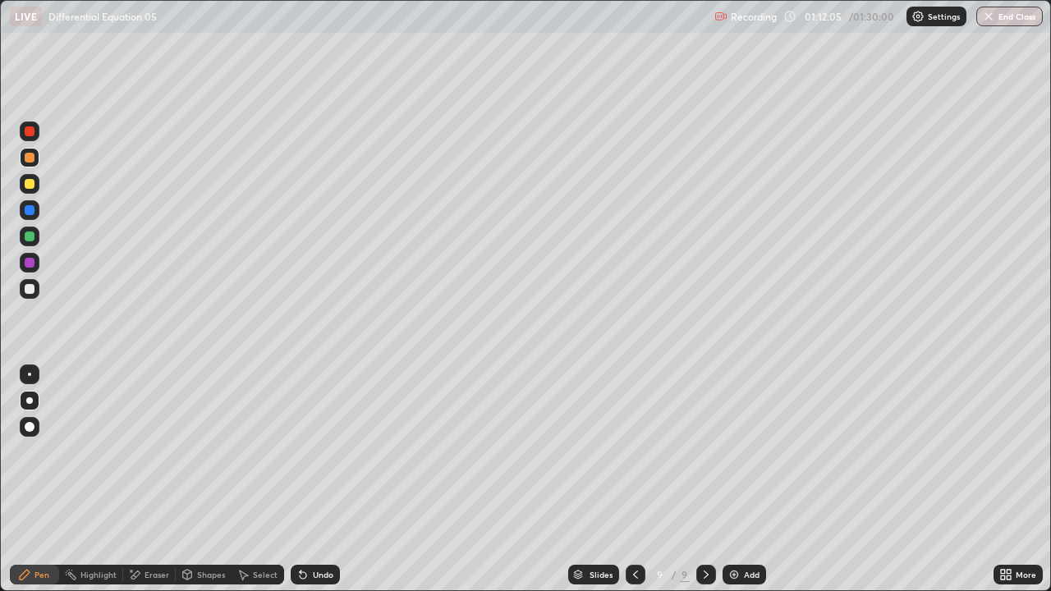
click at [307, 480] on div "Undo" at bounding box center [315, 575] width 49 height 20
click at [306, 480] on icon at bounding box center [303, 574] width 13 height 13
click at [301, 480] on icon at bounding box center [303, 575] width 7 height 7
click at [310, 480] on div "Undo" at bounding box center [315, 575] width 49 height 20
click at [38, 292] on div at bounding box center [30, 289] width 20 height 20
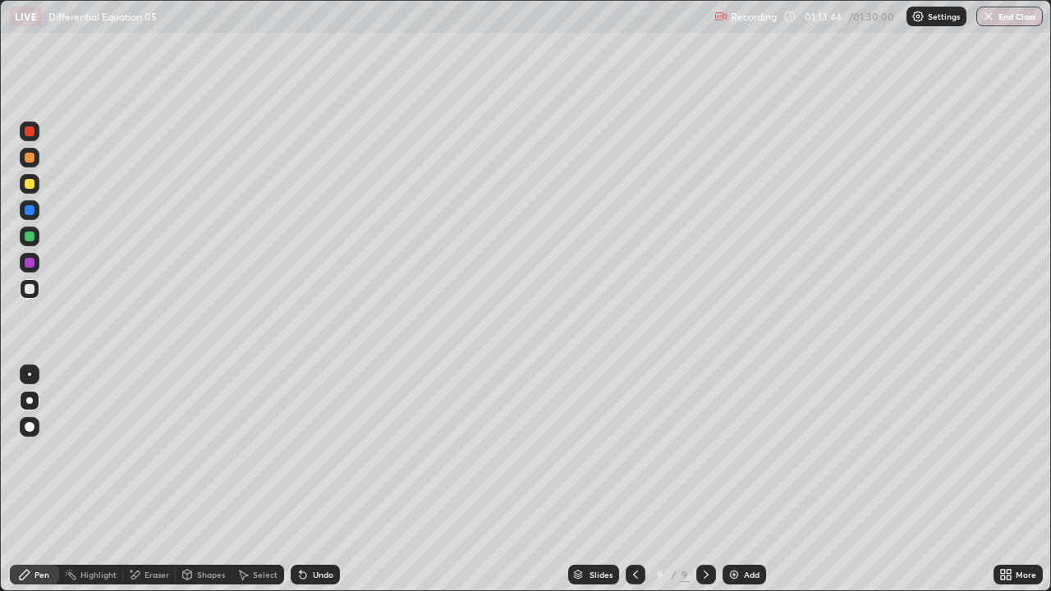
click at [315, 480] on div "Undo" at bounding box center [323, 575] width 21 height 8
click at [316, 480] on div "Undo" at bounding box center [323, 575] width 21 height 8
click at [308, 480] on div "Undo" at bounding box center [315, 575] width 49 height 20
click at [157, 480] on div "Eraser" at bounding box center [149, 575] width 53 height 20
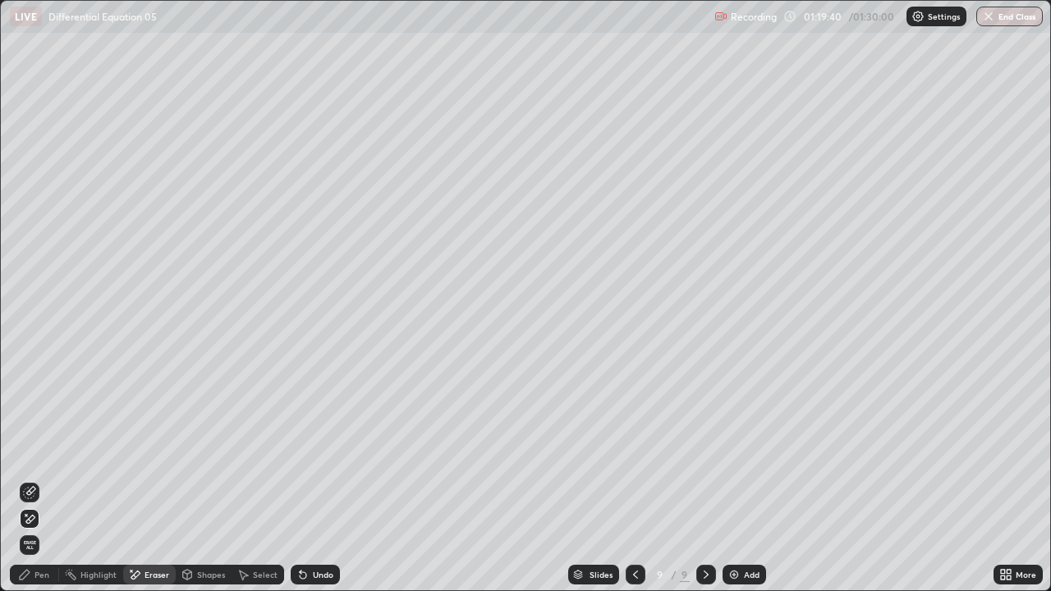
click at [52, 480] on div "Pen" at bounding box center [34, 575] width 49 height 20
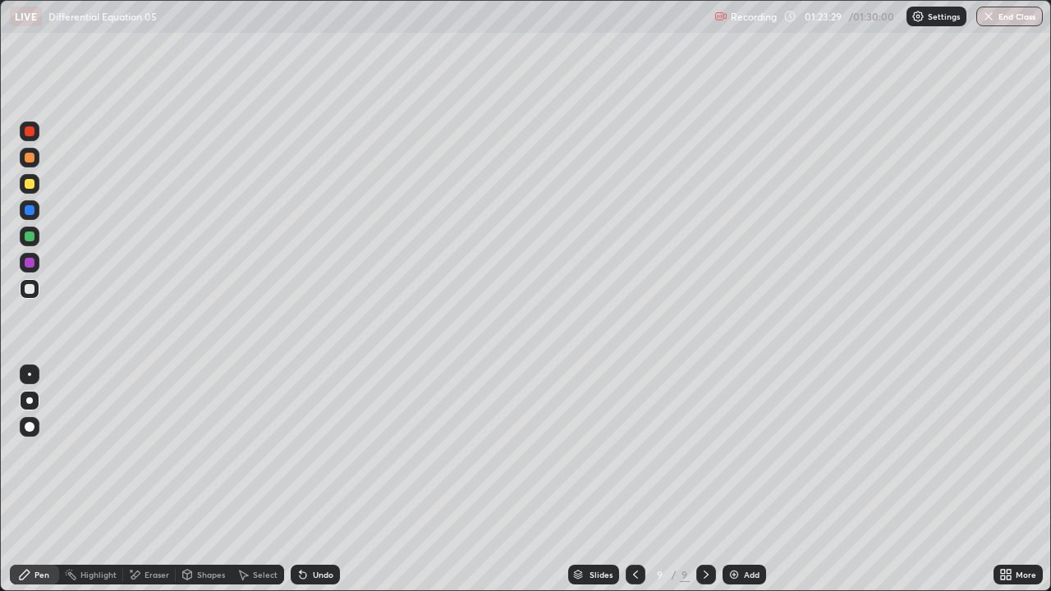
click at [1006, 15] on button "End Class" at bounding box center [1010, 17] width 67 height 20
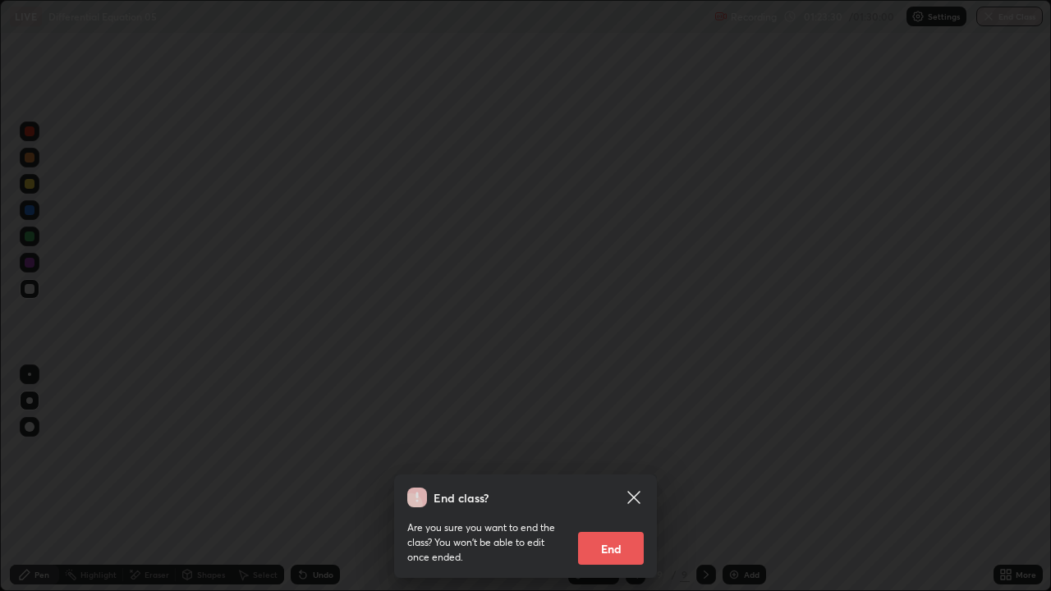
click at [627, 480] on button "End" at bounding box center [611, 548] width 66 height 33
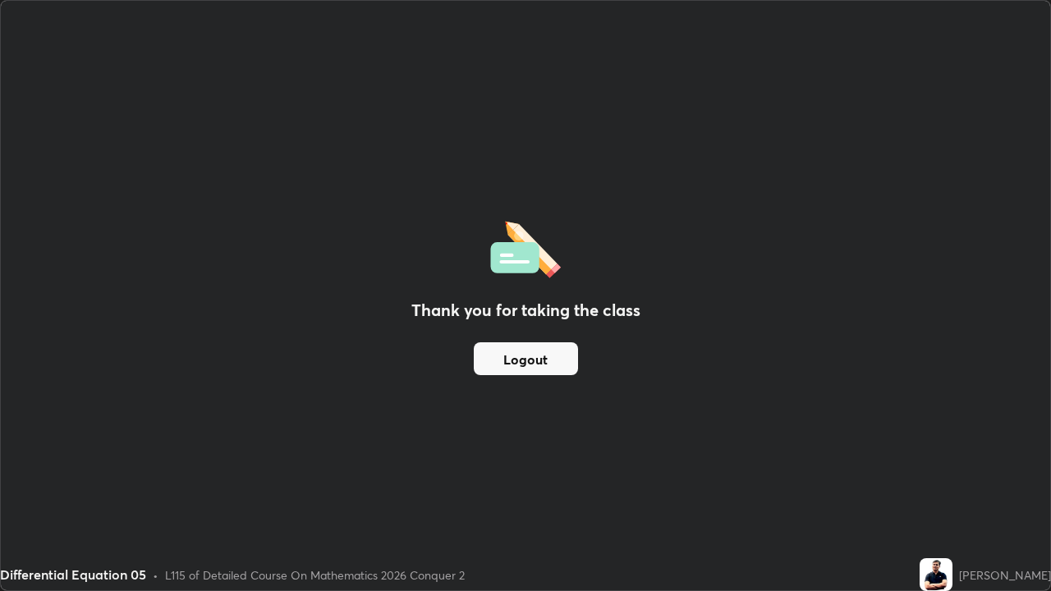
click at [550, 360] on button "Logout" at bounding box center [526, 359] width 104 height 33
click at [550, 358] on button "Logout" at bounding box center [526, 359] width 104 height 33
click at [554, 356] on button "Logout" at bounding box center [526, 359] width 104 height 33
click at [558, 361] on button "Logout" at bounding box center [526, 359] width 104 height 33
click at [554, 367] on button "Logout" at bounding box center [526, 359] width 104 height 33
